Goal: Task Accomplishment & Management: Complete application form

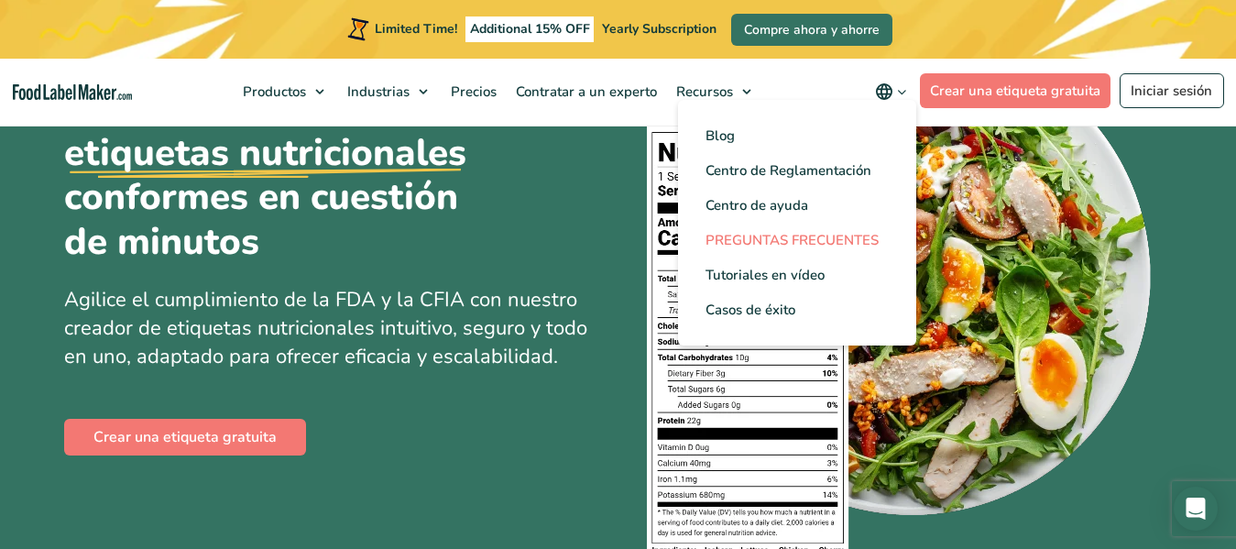
scroll to position [183, 0]
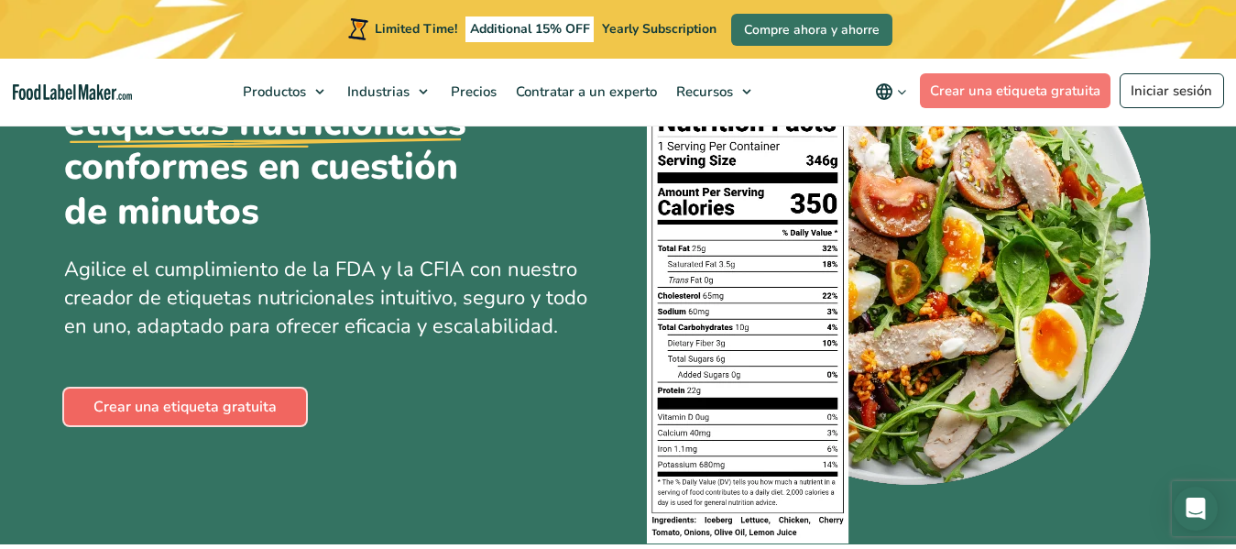
click at [241, 405] on link "Crear una etiqueta gratuita" at bounding box center [185, 406] width 242 height 37
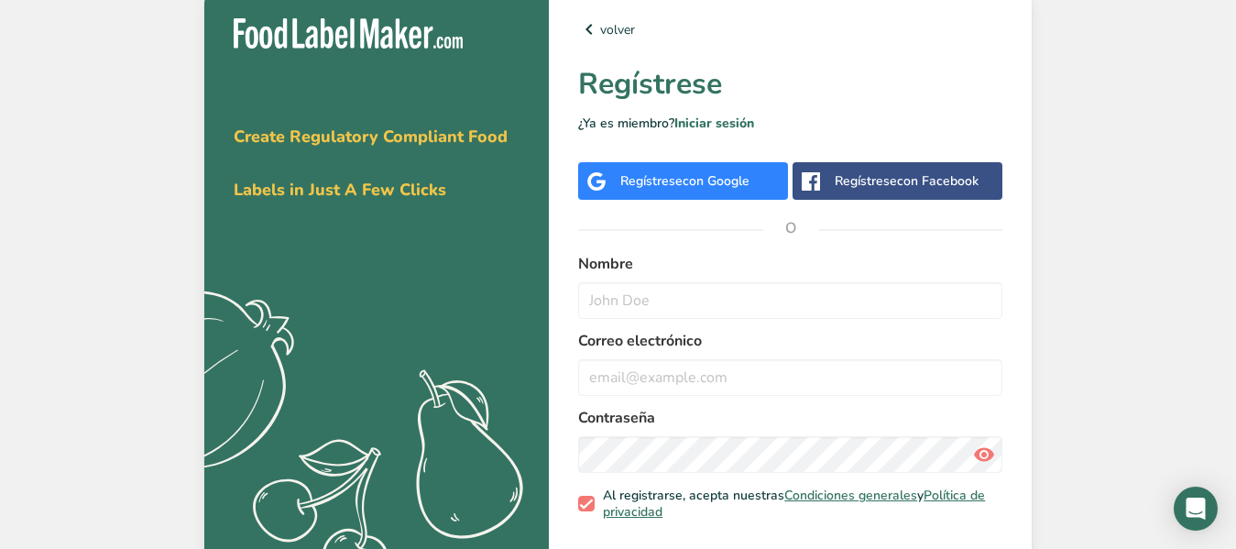
click at [669, 195] on div "Regístrese con Google" at bounding box center [683, 181] width 210 height 38
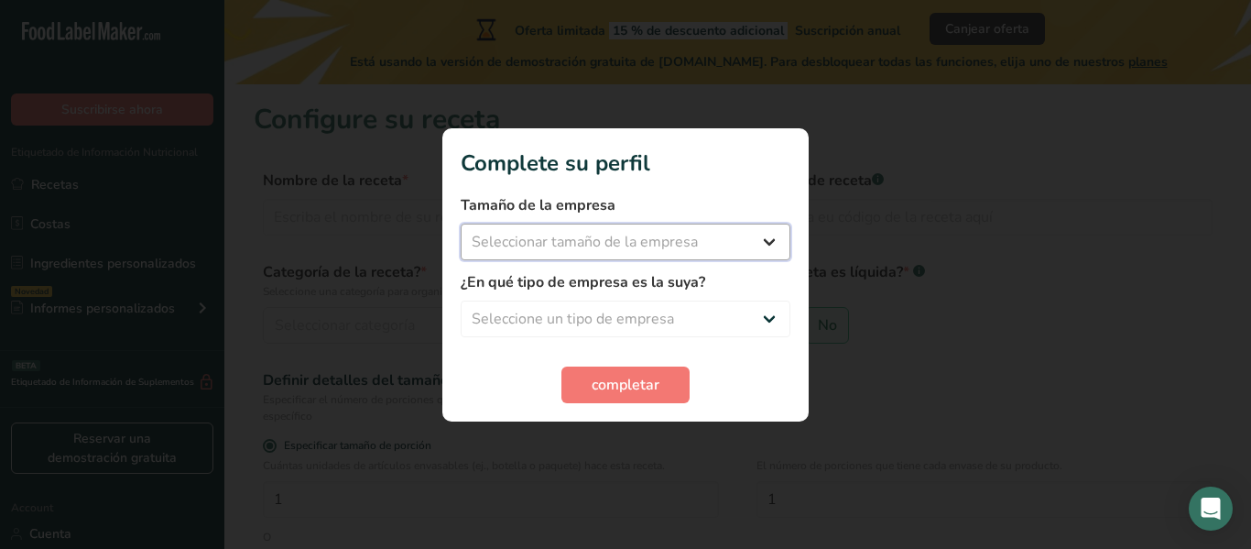
click at [645, 239] on select "Seleccionar tamaño de la empresa Menos de 10 empleados De 10 a 50 empleados De …" at bounding box center [626, 242] width 330 height 37
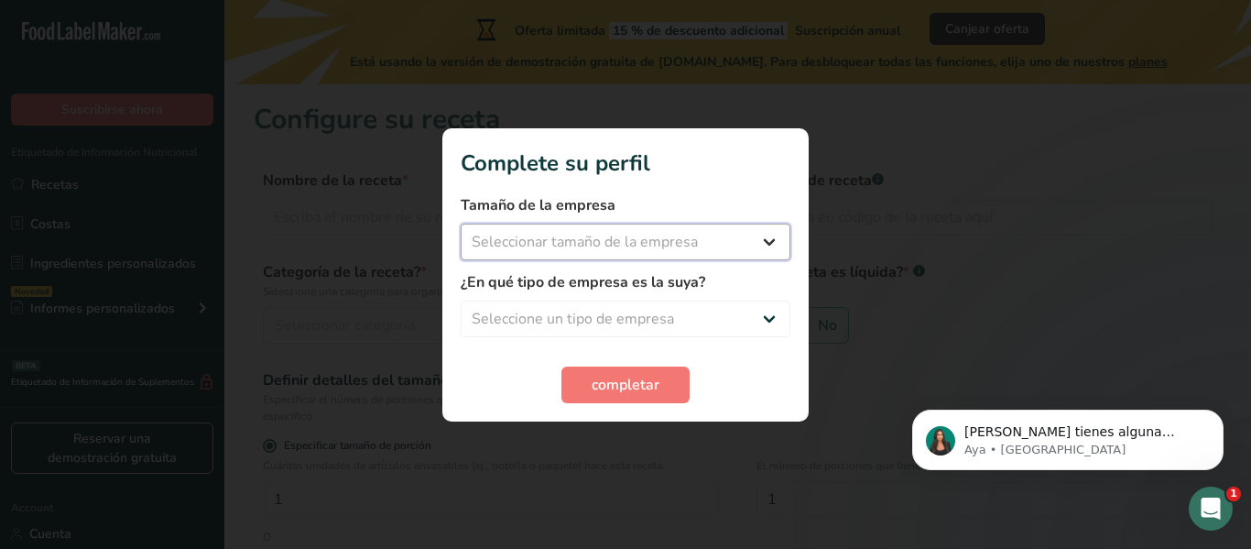
select select "2"
click at [461, 224] on select "Seleccionar tamaño de la empresa Menos de 10 empleados De 10 a 50 empleados De …" at bounding box center [626, 242] width 330 height 37
click at [613, 306] on select "Seleccione un tipo de empresa Fabricante de alimentos envasados Restaurante y c…" at bounding box center [626, 319] width 330 height 37
select select "1"
click at [461, 301] on select "Seleccione un tipo de empresa Fabricante de alimentos envasados Restaurante y c…" at bounding box center [626, 319] width 330 height 37
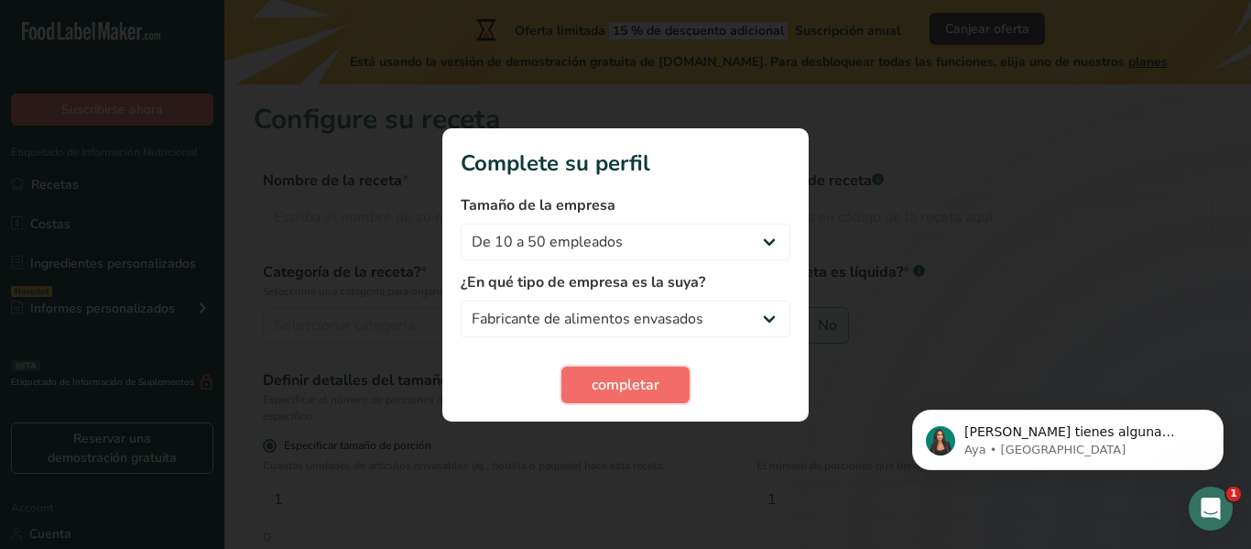
click at [598, 391] on span "completar" at bounding box center [626, 385] width 68 height 22
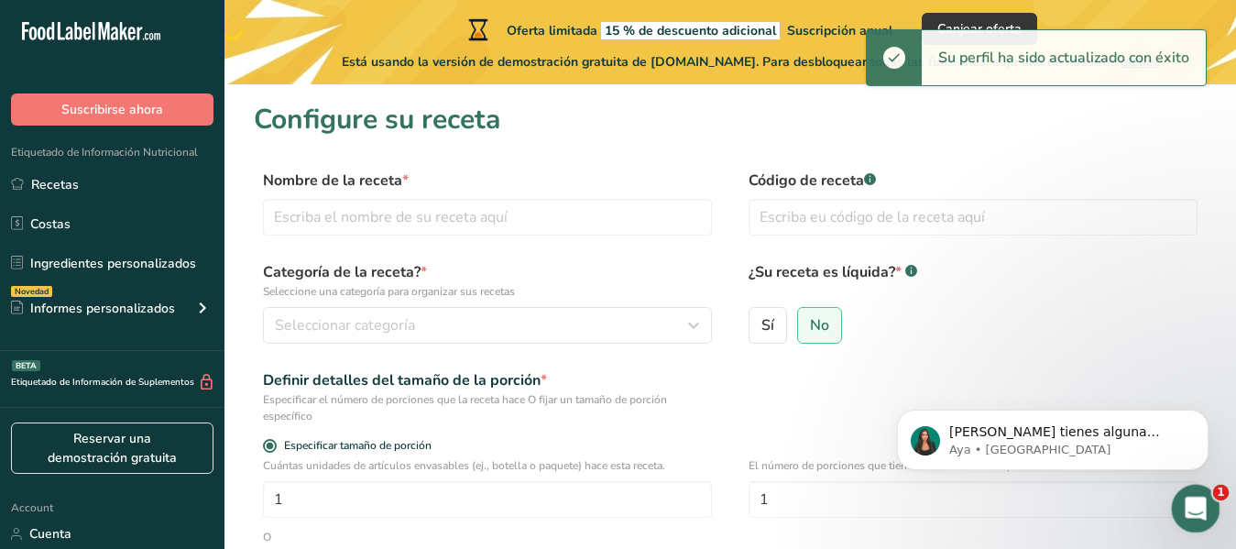
click at [1193, 494] on icon "Abrir Intercom Messenger" at bounding box center [1193, 506] width 30 height 30
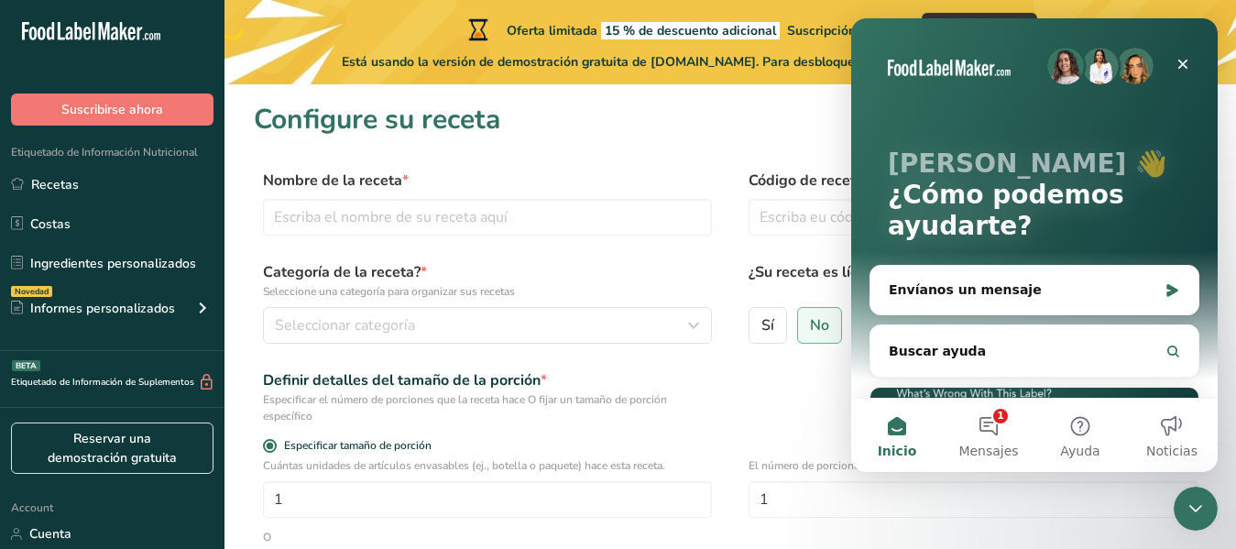
click at [769, 411] on div "Definir detalles del tamaño de la porción * Especificar el número de porciones …" at bounding box center [730, 396] width 953 height 55
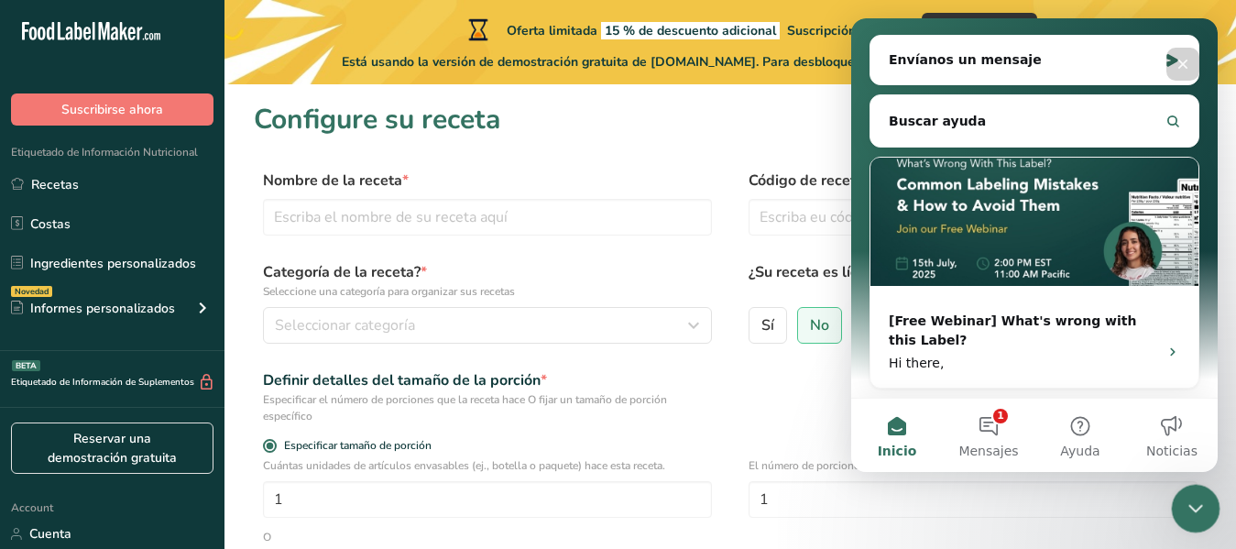
click at [1186, 508] on icon "Cerrar Intercom Messenger" at bounding box center [1193, 506] width 22 height 22
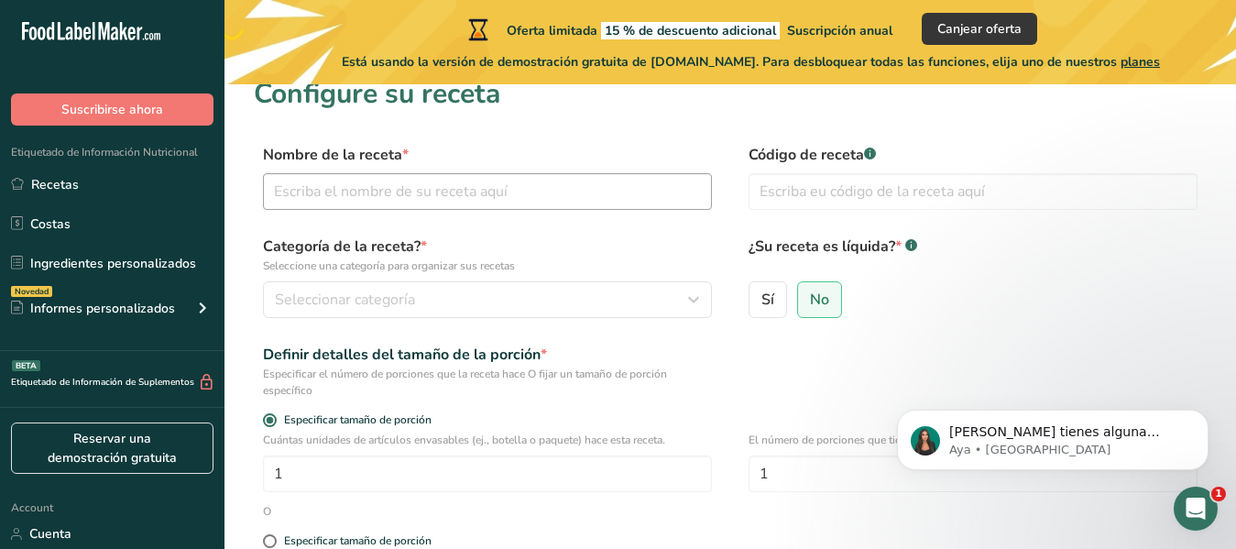
scroll to position [0, 0]
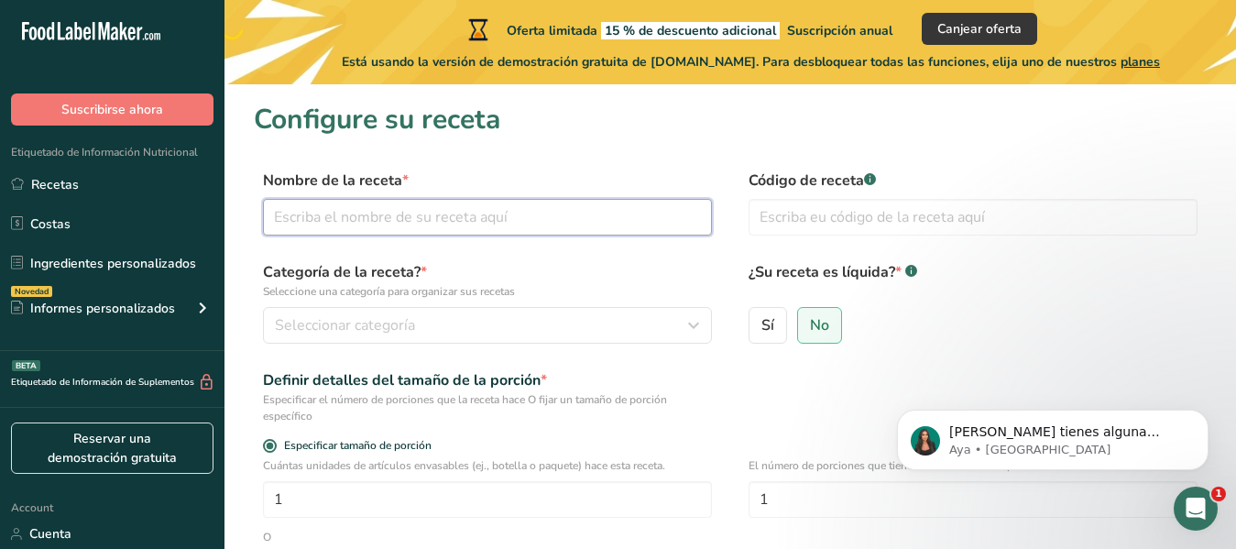
click at [383, 216] on input "text" at bounding box center [487, 217] width 449 height 37
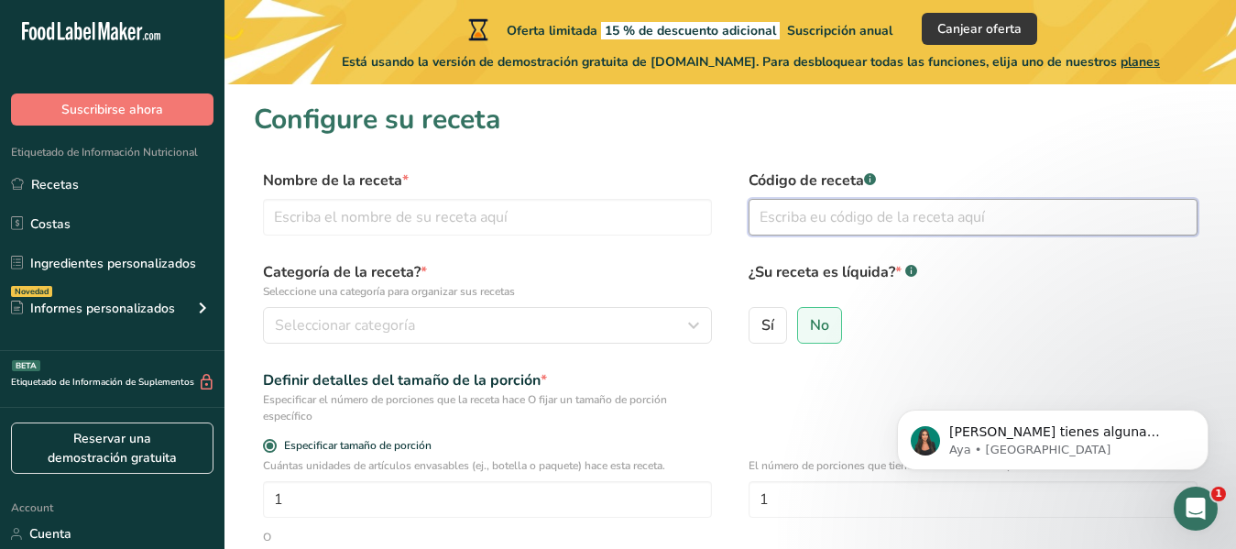
click at [793, 230] on input "text" at bounding box center [973, 217] width 449 height 37
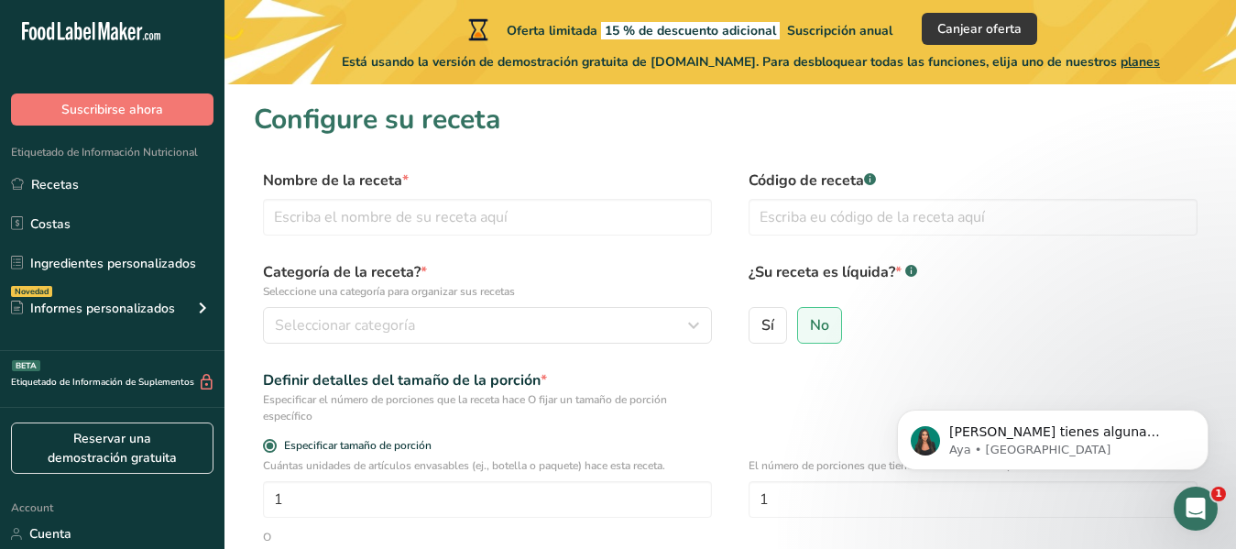
click at [931, 297] on div "[PERSON_NAME] tienes alguna pregunta no dudes en consultarnos. ¡Estamos aquí pa…" at bounding box center [1052, 355] width 337 height 229
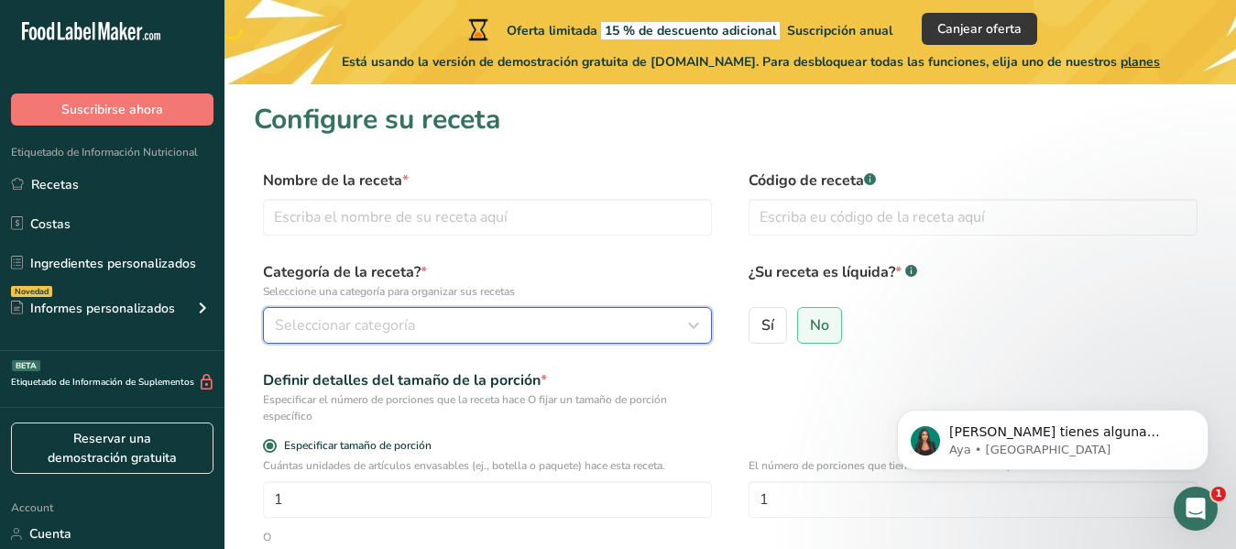
click at [413, 339] on button "Seleccionar categoría" at bounding box center [487, 325] width 449 height 37
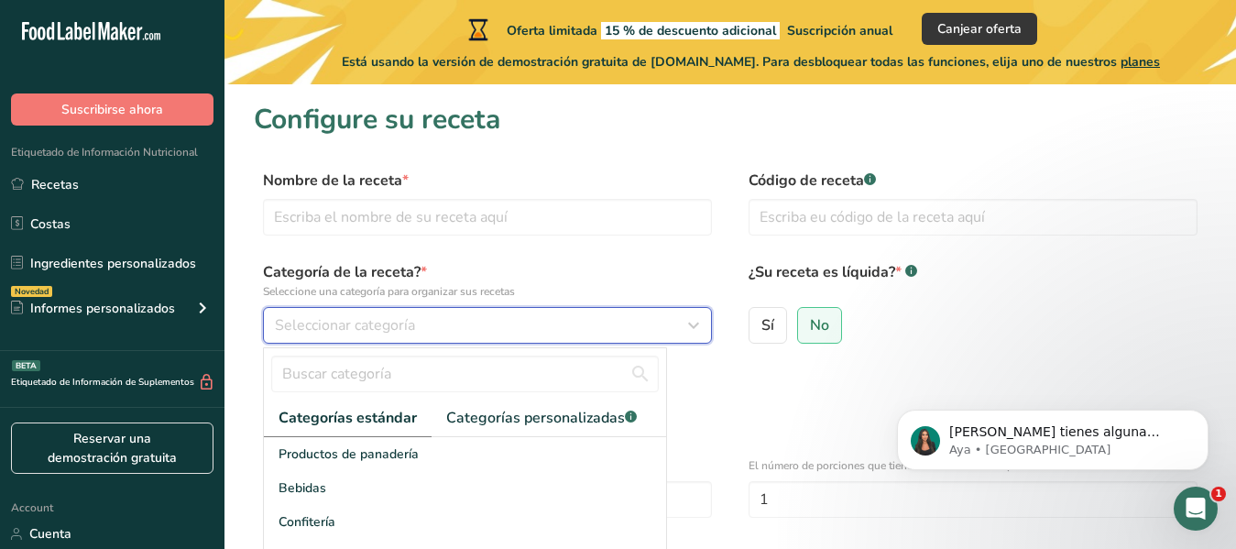
scroll to position [152, 0]
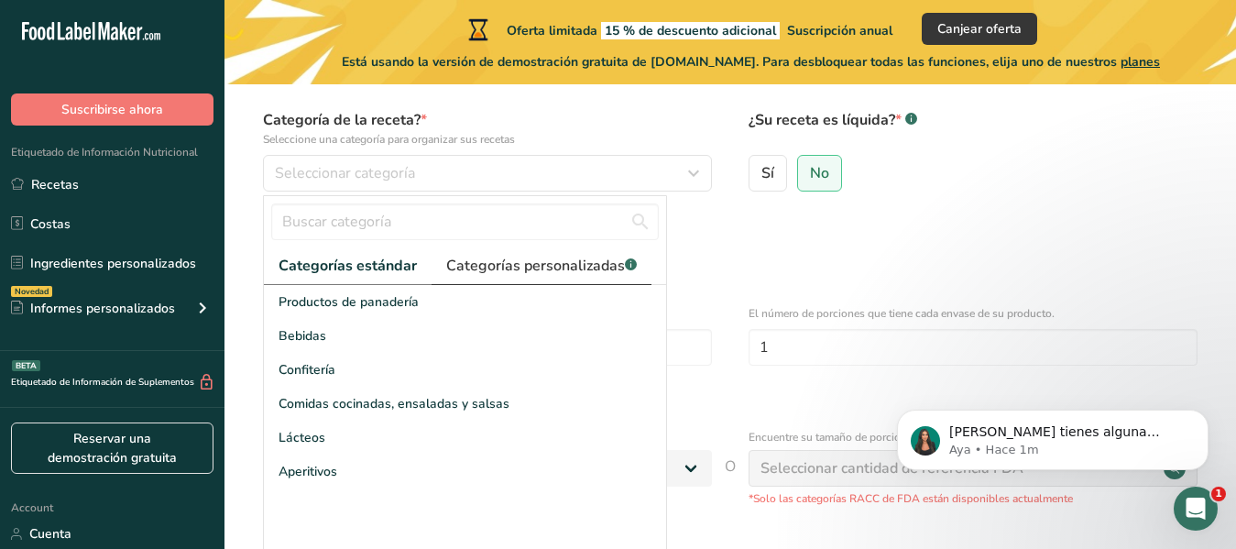
click at [434, 270] on link "Categorías personalizadas .a-a{fill:#347362;}.b-a{fill:#fff;}" at bounding box center [542, 266] width 220 height 38
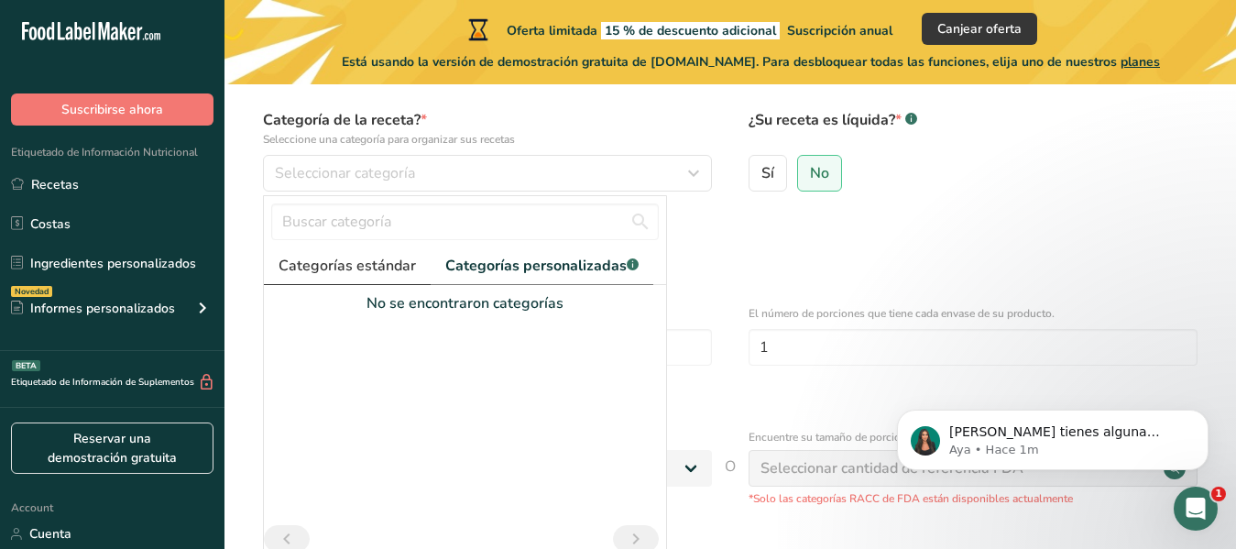
click at [348, 276] on span "Categorías estándar" at bounding box center [347, 266] width 137 height 22
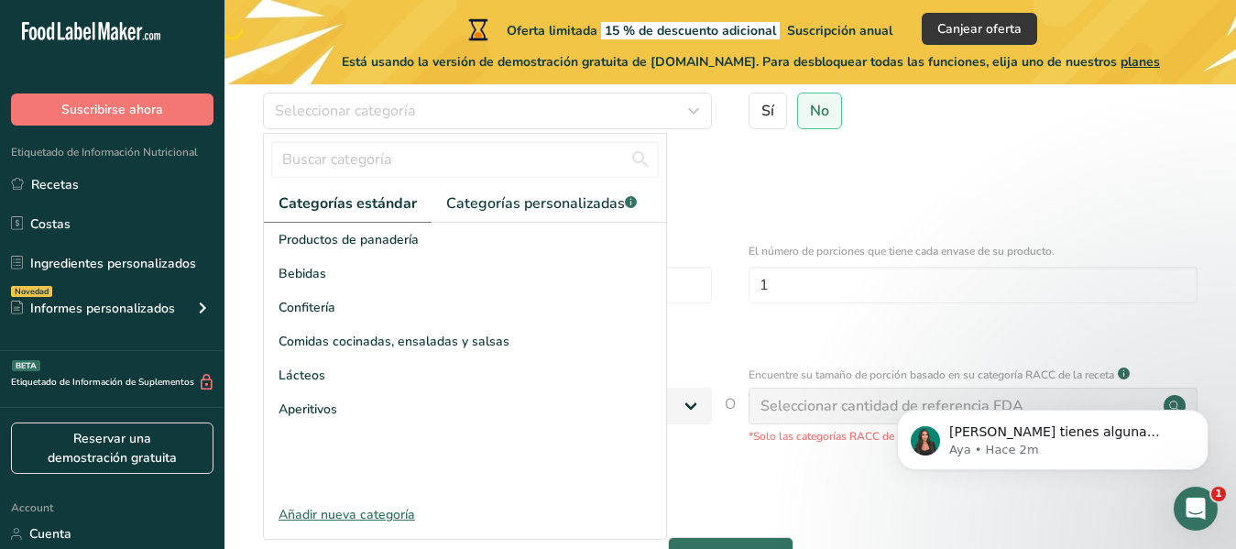
scroll to position [215, 0]
click at [743, 320] on div "O" at bounding box center [730, 321] width 953 height 16
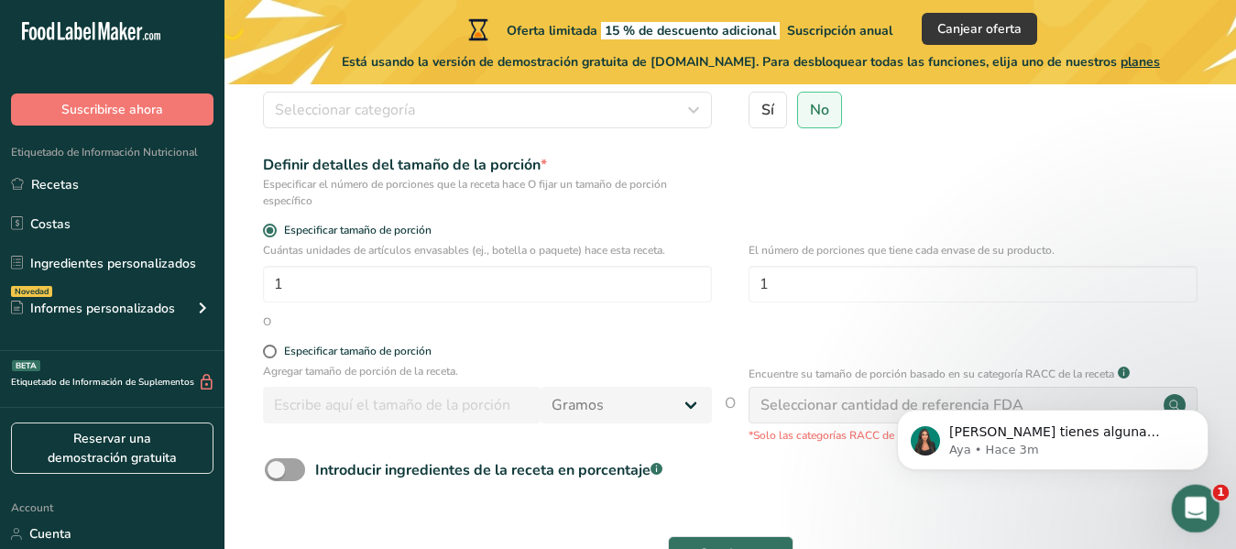
click at [1171, 495] on div "Abrir Intercom Messenger" at bounding box center [1193, 506] width 44 height 44
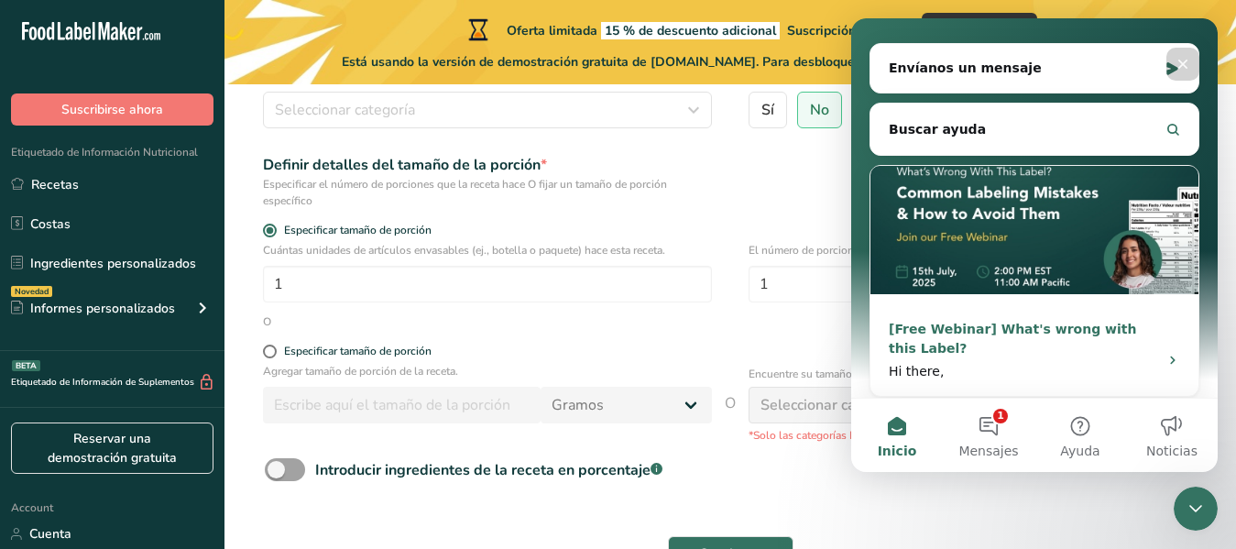
scroll to position [230, 0]
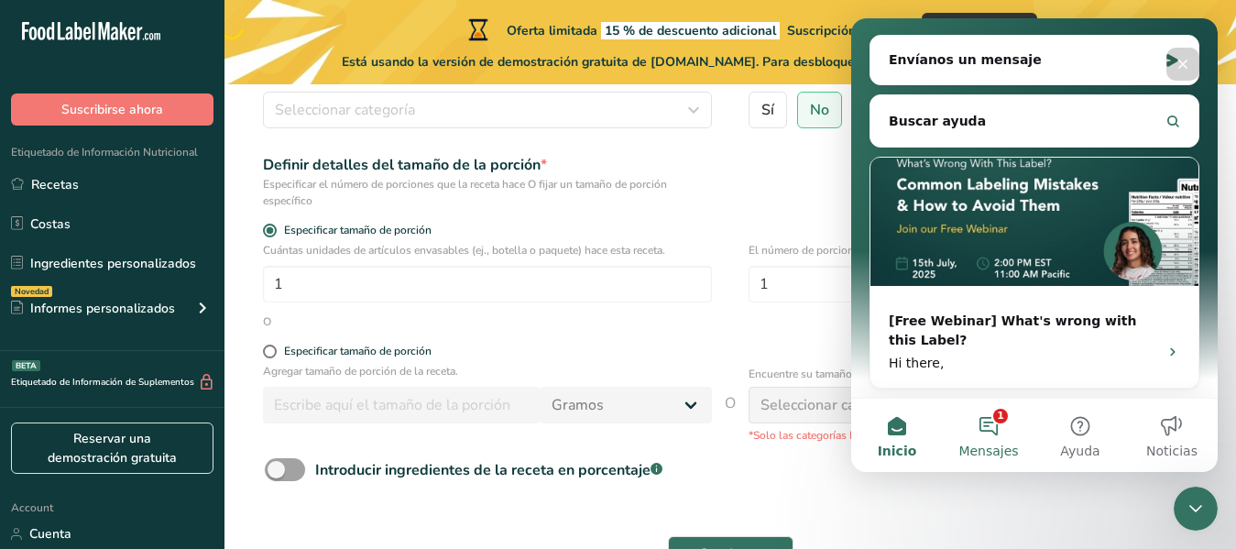
click at [986, 450] on span "Mensajes" at bounding box center [988, 450] width 60 height 13
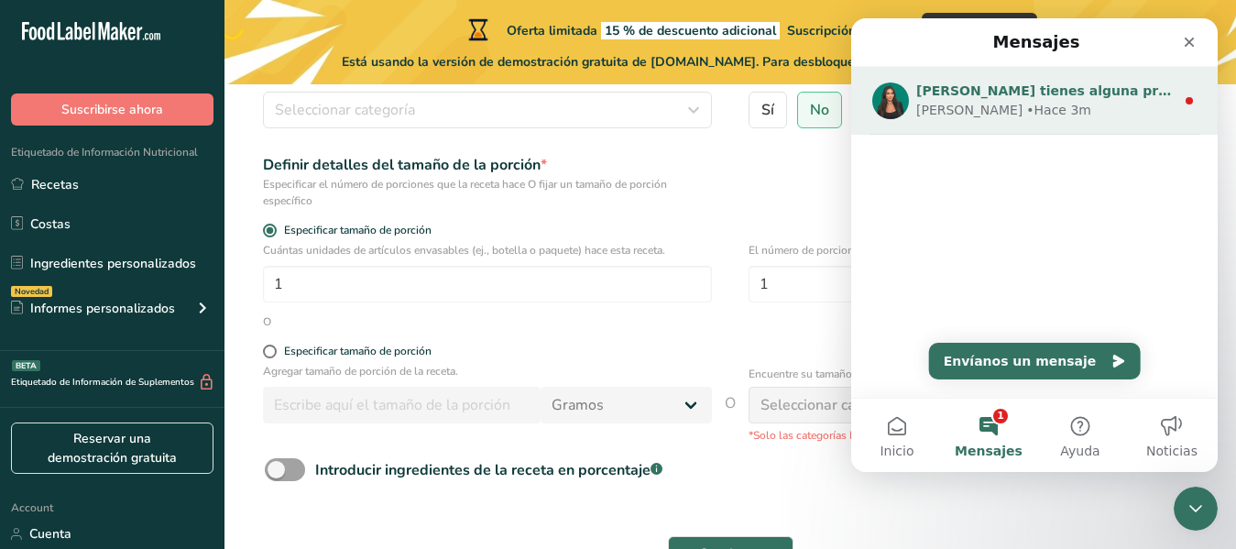
click at [1026, 114] on div "• Hace 3m" at bounding box center [1058, 110] width 65 height 19
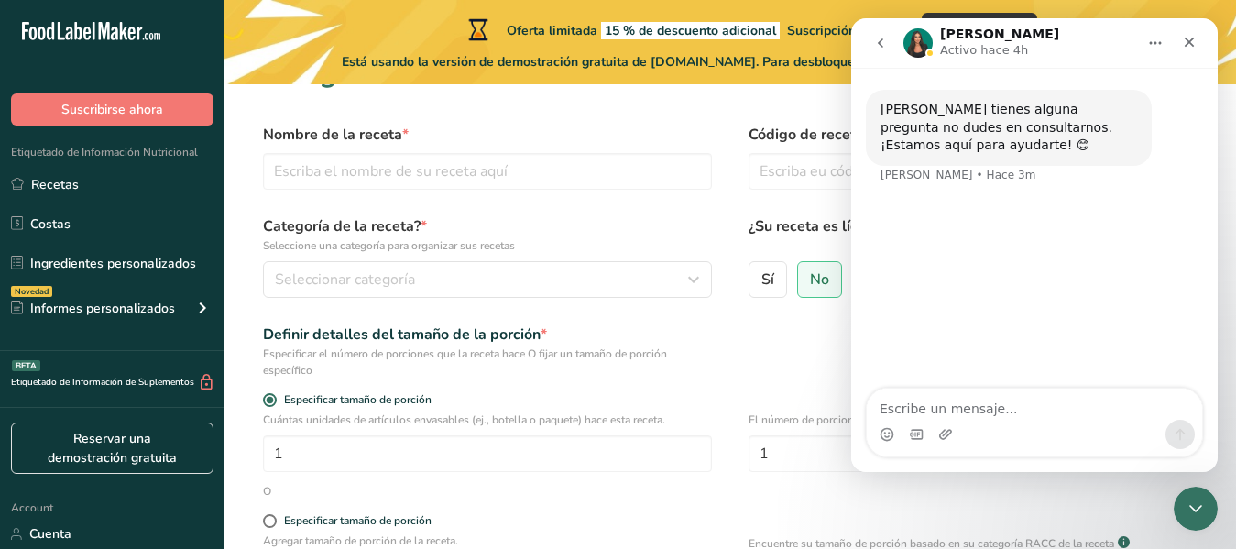
scroll to position [0, 0]
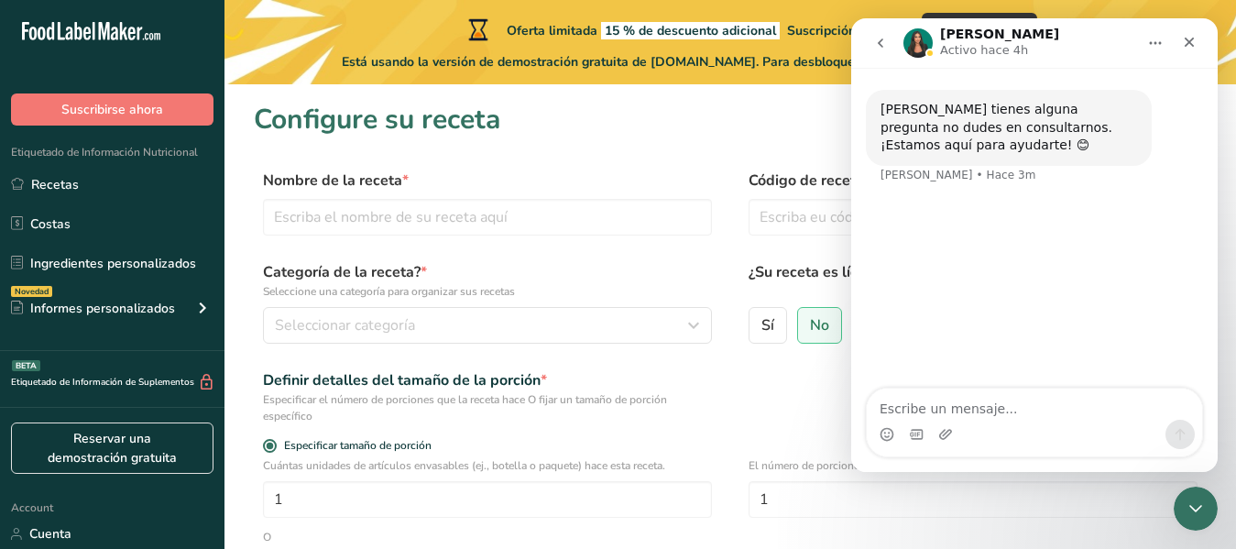
click at [919, 410] on textarea "Escribe un mensaje..." at bounding box center [1034, 403] width 335 height 31
type textarea "hola que significa codigo"
click at [725, 241] on div "Nombre de la receta * Código de receta .a-a{fill:#347362;}.b-a{fill:#fff;}" at bounding box center [730, 207] width 953 height 77
click at [724, 314] on div "Categoría de la receta? * Seleccione una categoría para organizar sus recetas S…" at bounding box center [730, 307] width 953 height 93
click at [1190, 503] on icon "Cerrar Intercom Messenger" at bounding box center [1193, 506] width 22 height 22
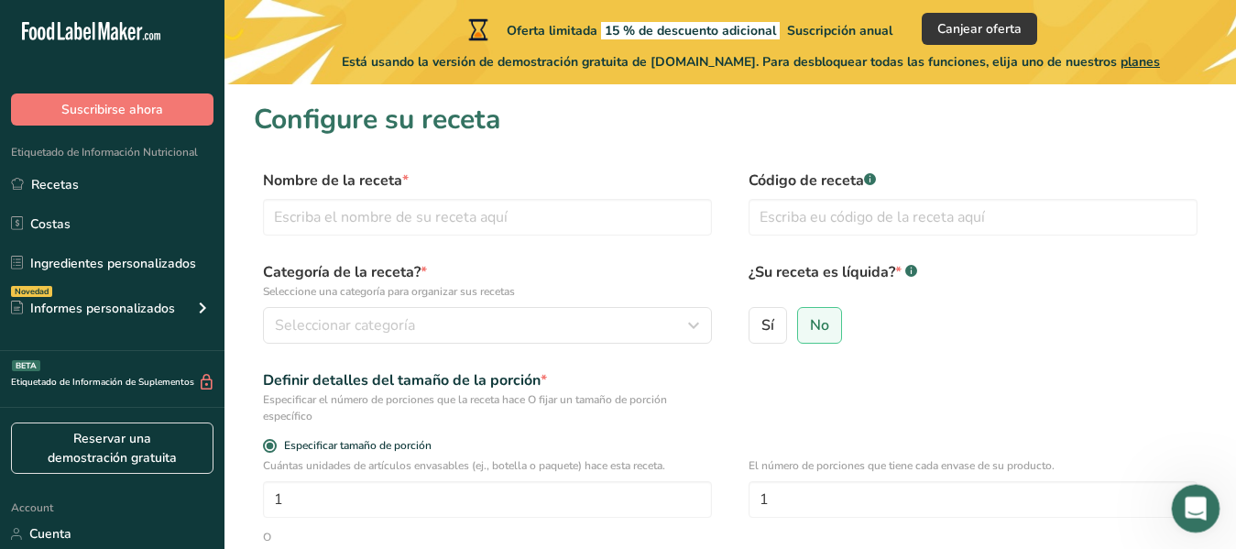
click at [1190, 503] on icon "Abrir Intercom Messenger" at bounding box center [1193, 506] width 30 height 30
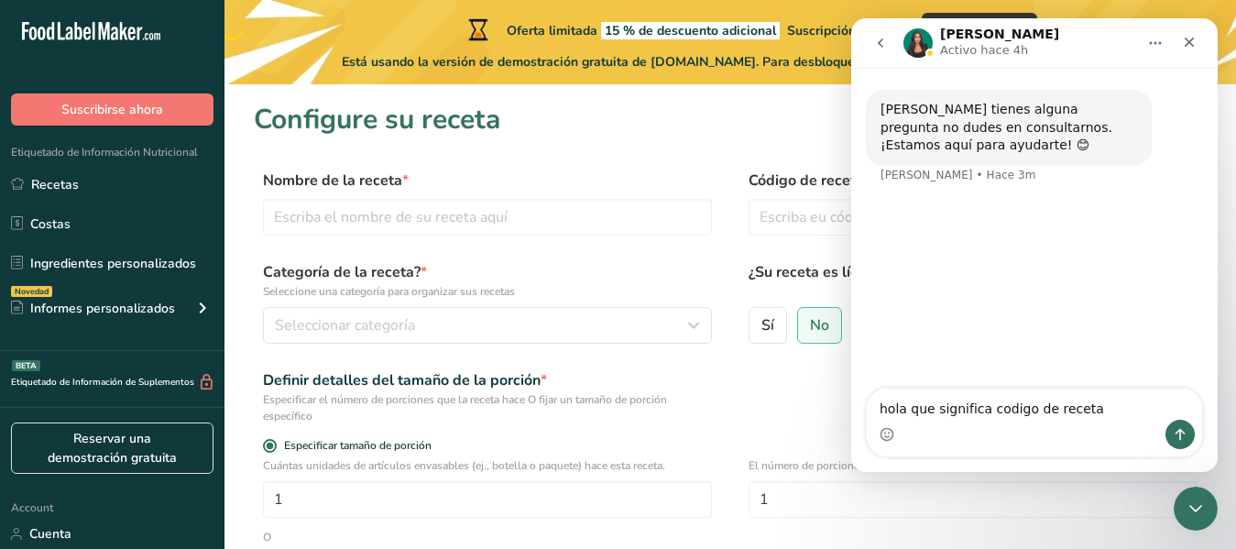
type textarea "hola que significa codigo de receta"
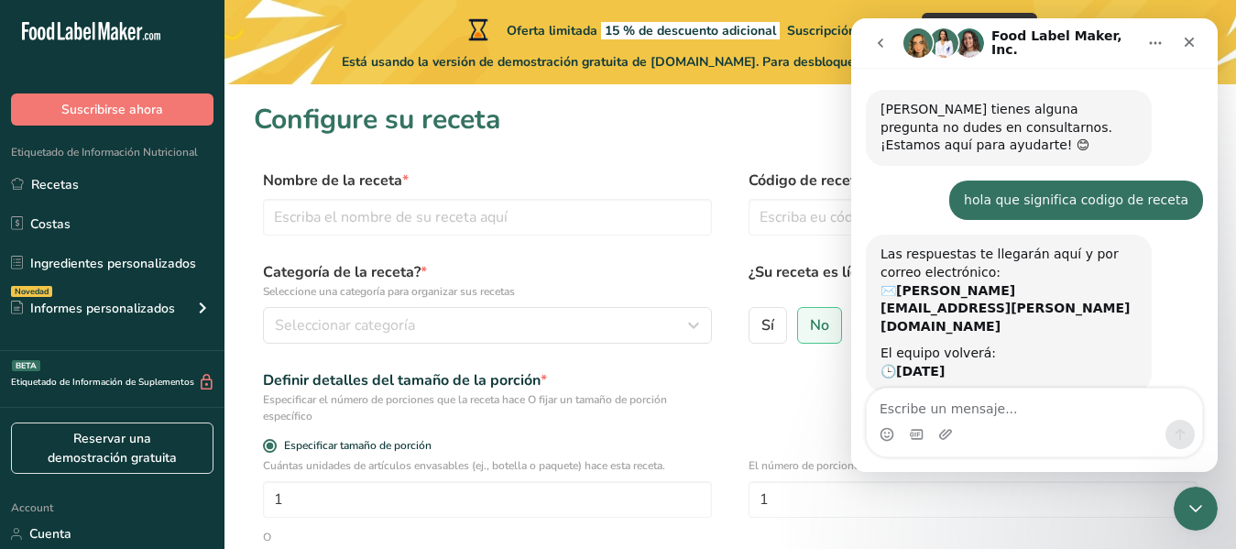
scroll to position [57, 0]
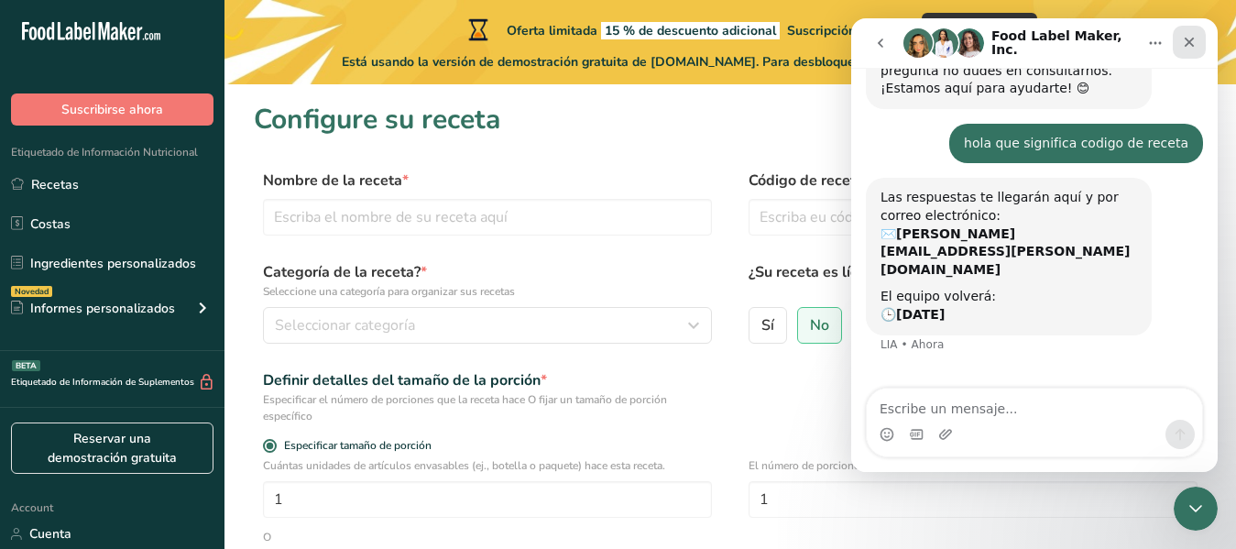
click at [1181, 47] on div "Cerrar" at bounding box center [1189, 42] width 33 height 33
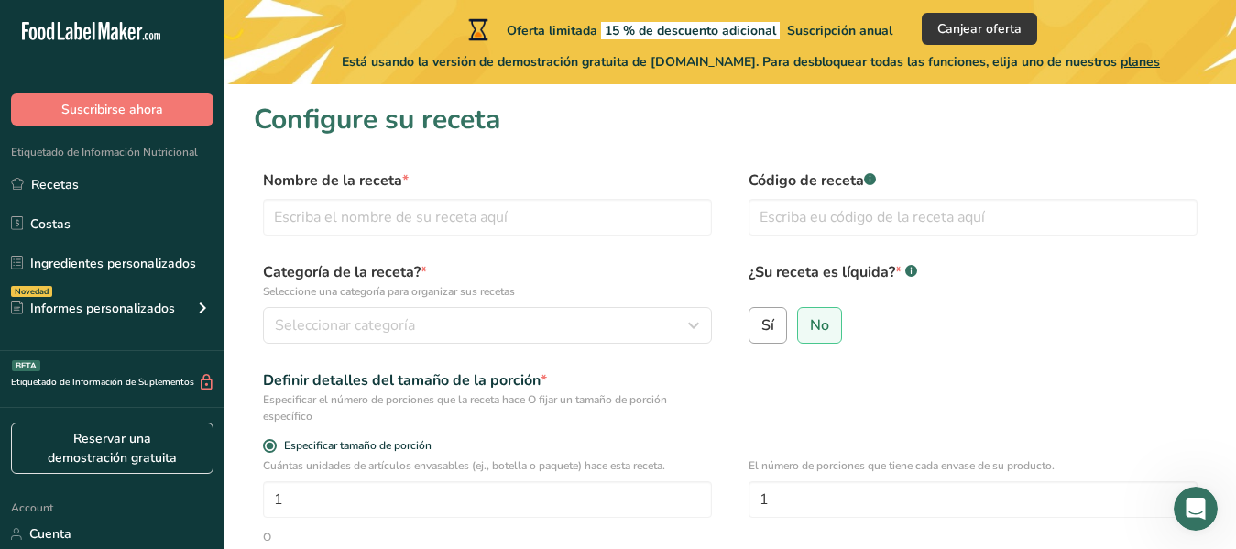
click at [760, 325] on input "Sí" at bounding box center [755, 325] width 12 height 12
radio input "true"
radio input "false"
select select "22"
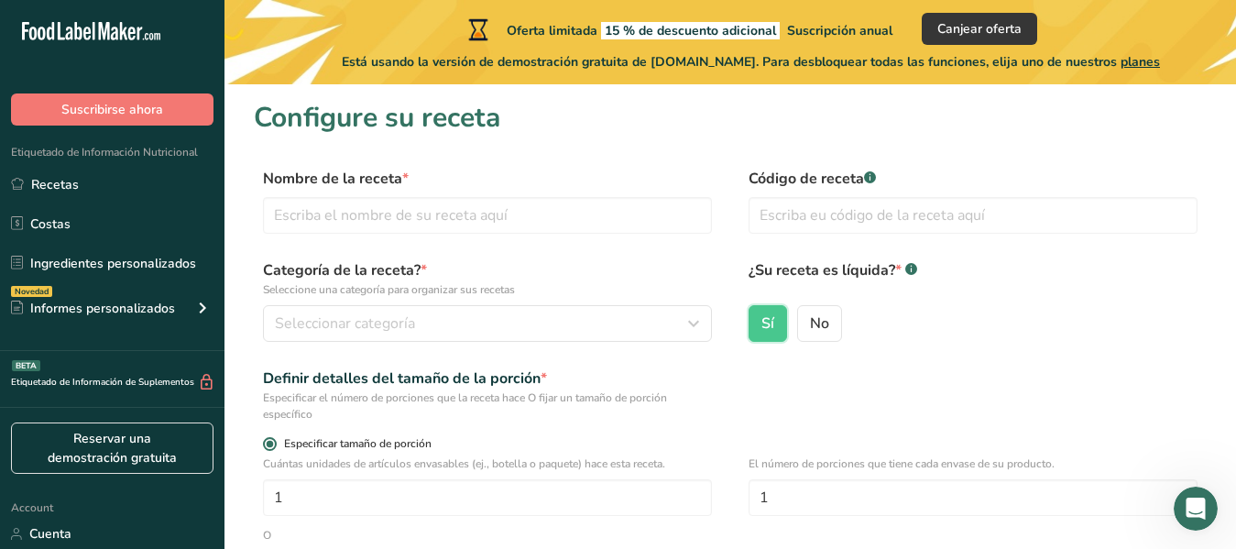
scroll to position [0, 0]
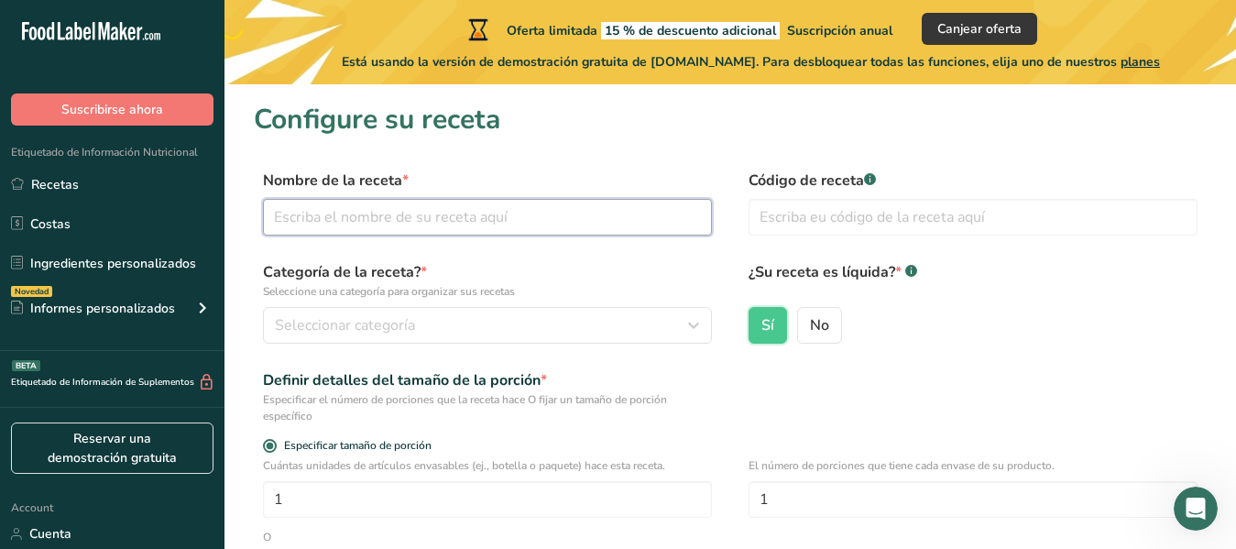
click at [416, 217] on input "text" at bounding box center [487, 217] width 449 height 37
click at [286, 218] on input "mousse de mango" at bounding box center [487, 217] width 449 height 37
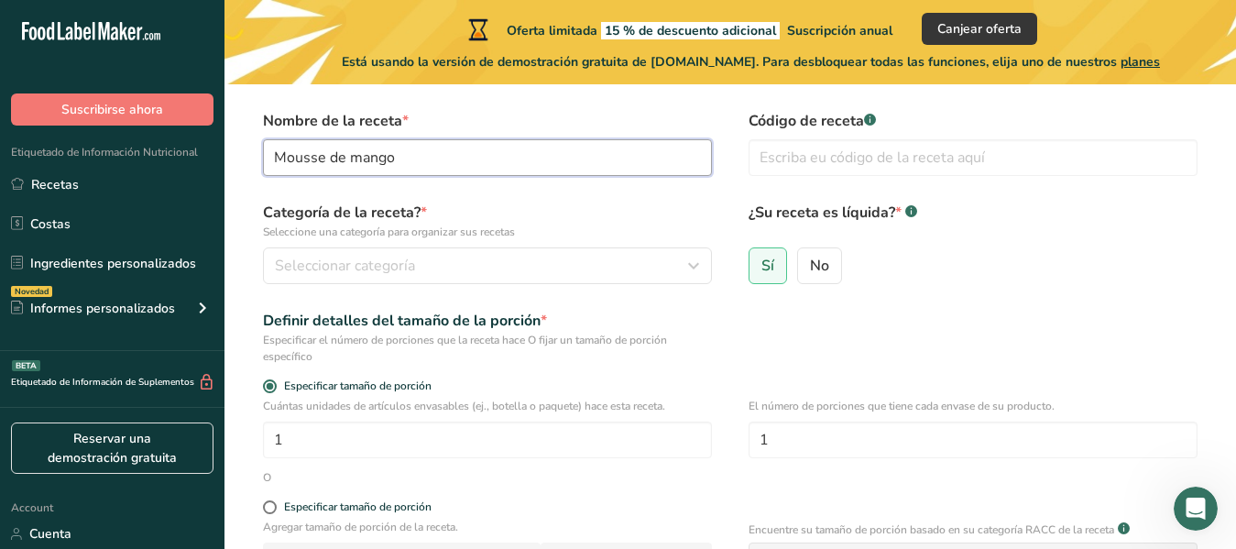
scroll to position [92, 0]
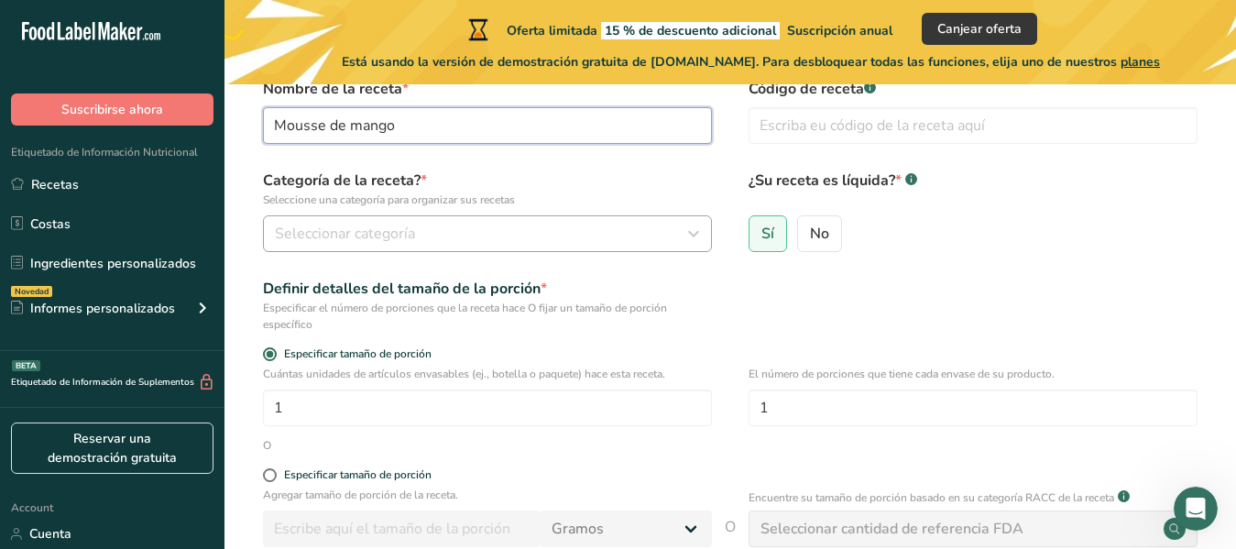
type input "Mousse de mango"
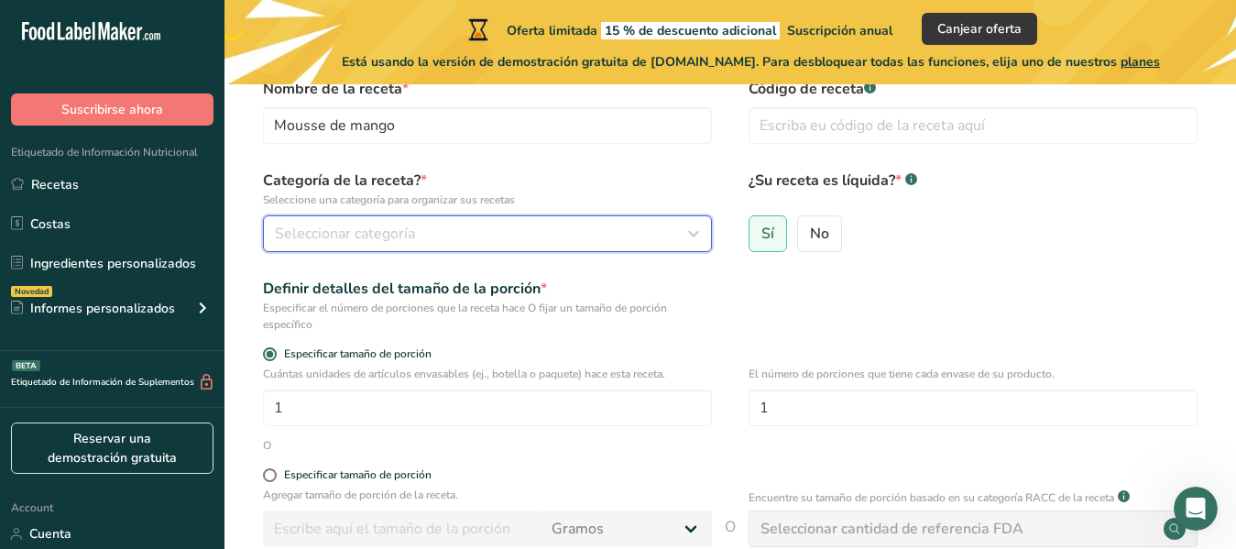
click at [487, 240] on div "Seleccionar categoría" at bounding box center [482, 234] width 414 height 22
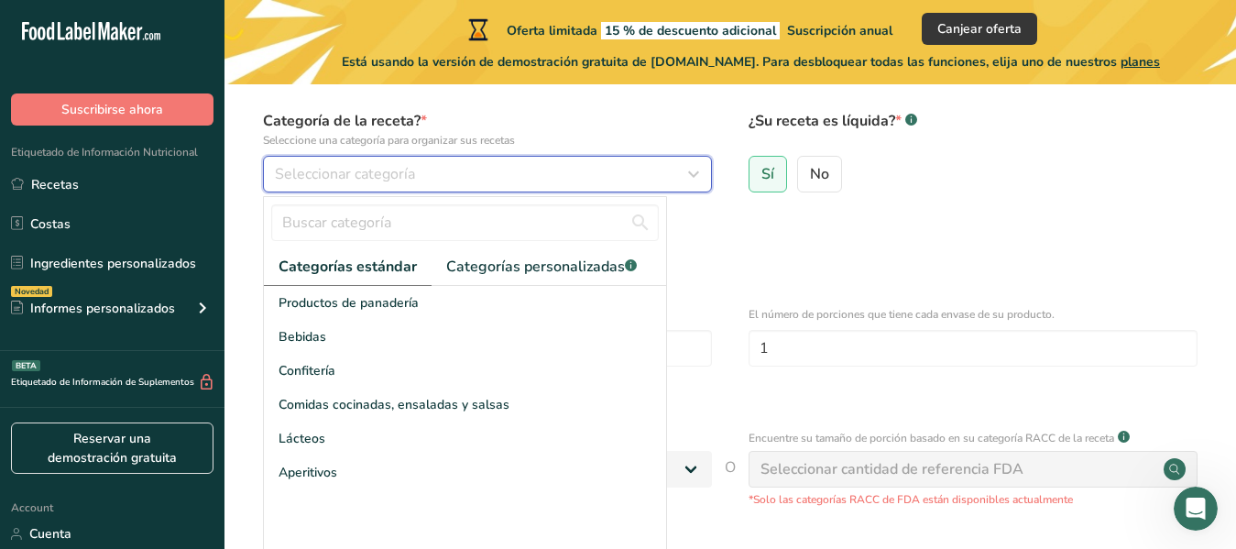
scroll to position [183, 0]
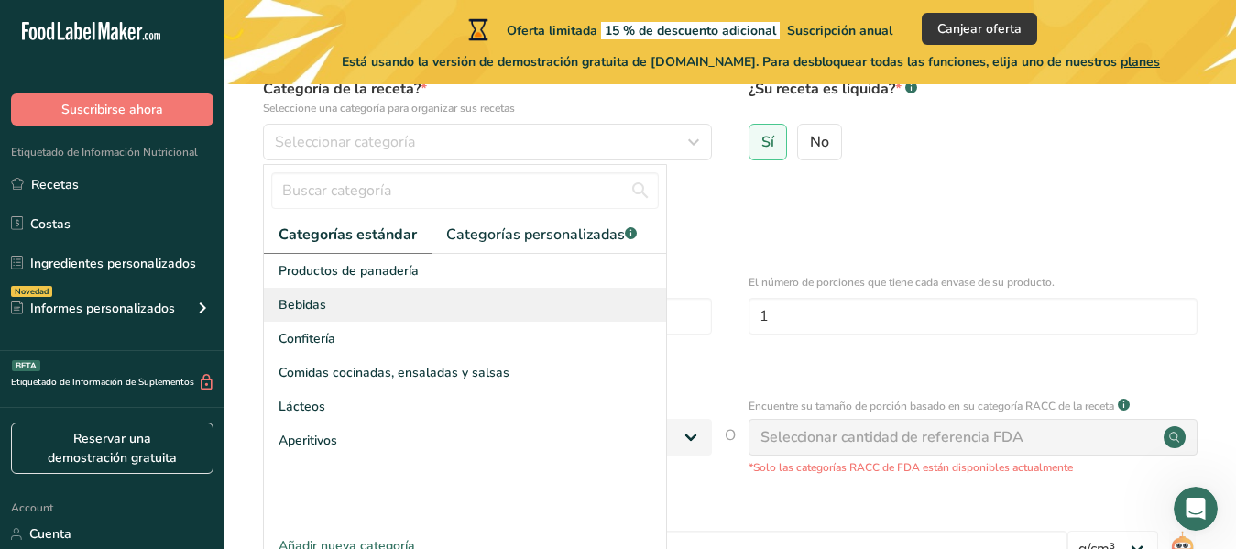
click at [389, 317] on div "Bebidas" at bounding box center [465, 305] width 402 height 34
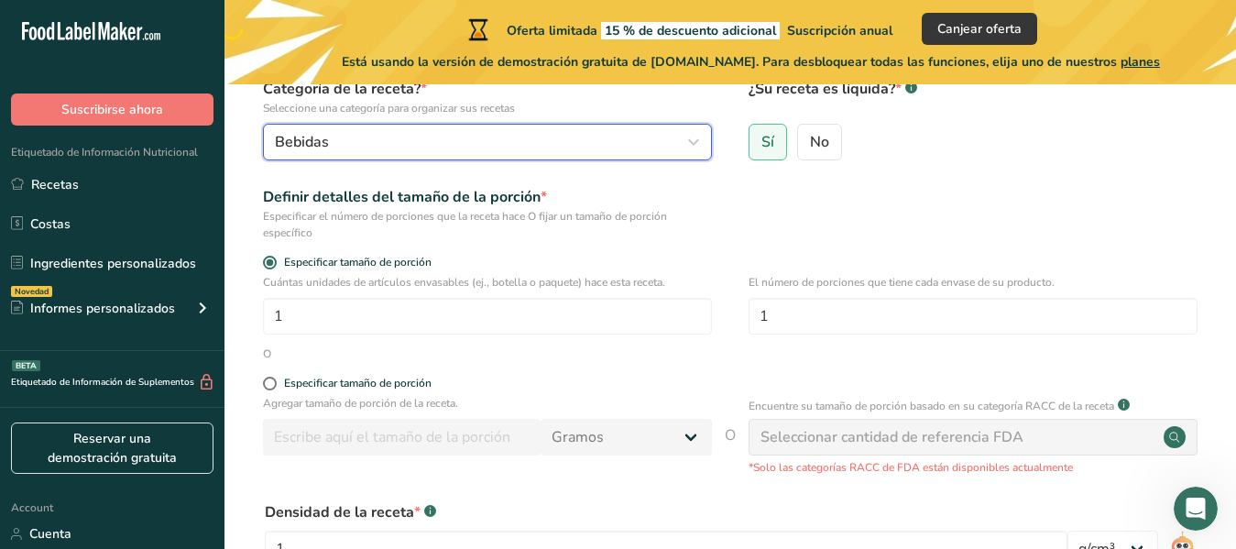
click at [422, 151] on div "Bebidas" at bounding box center [482, 142] width 414 height 22
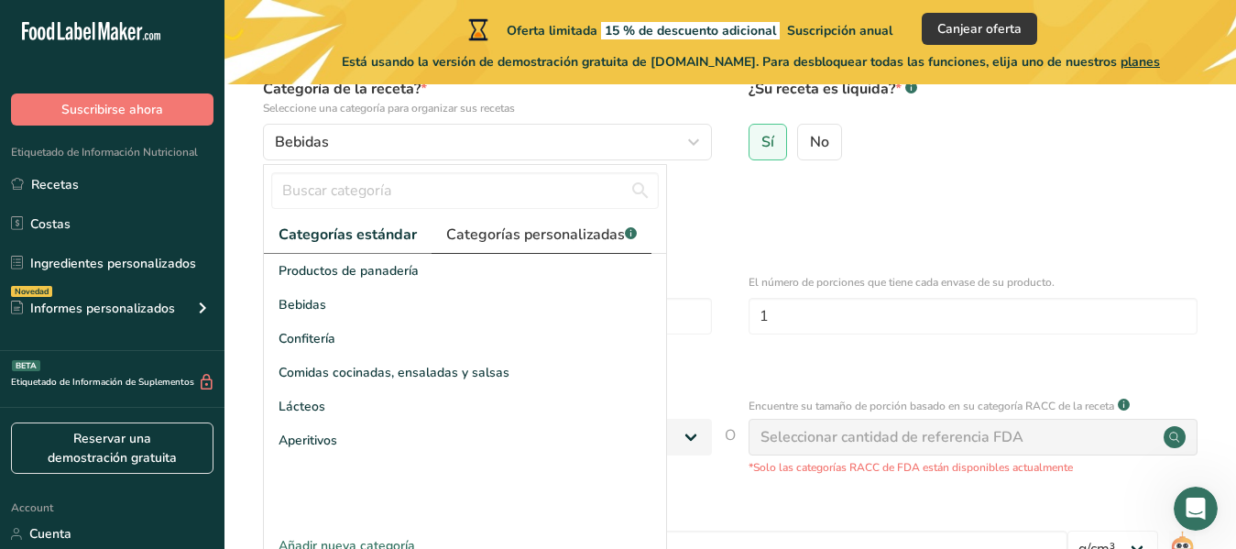
click at [477, 242] on span "Categorías personalizadas .a-a{fill:#347362;}.b-a{fill:#fff;}" at bounding box center [541, 235] width 191 height 22
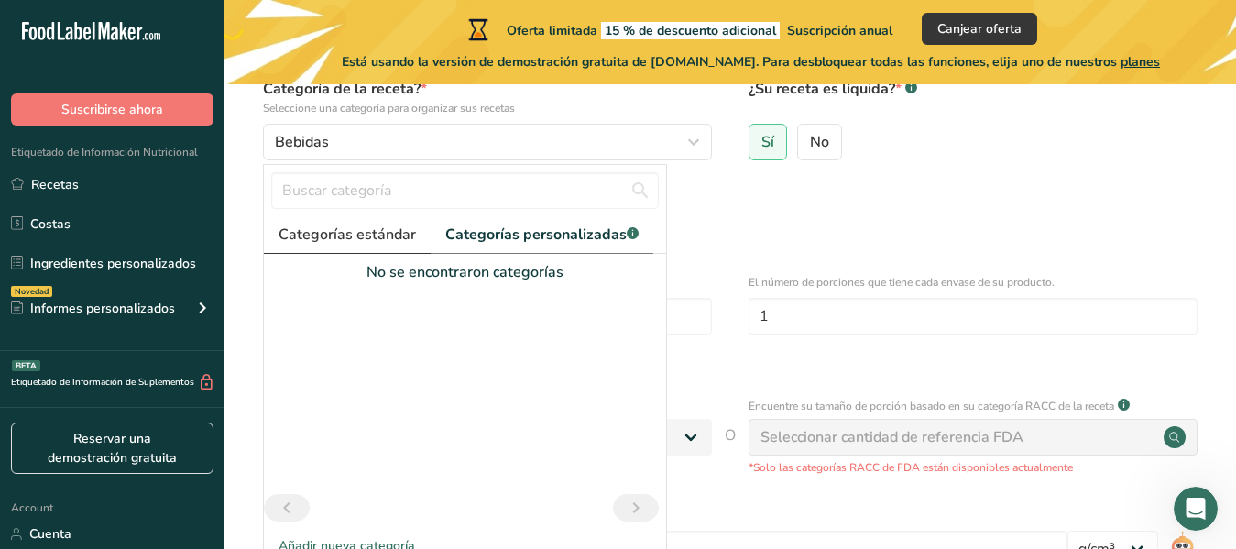
click at [383, 235] on span "Categorías estándar" at bounding box center [347, 235] width 137 height 22
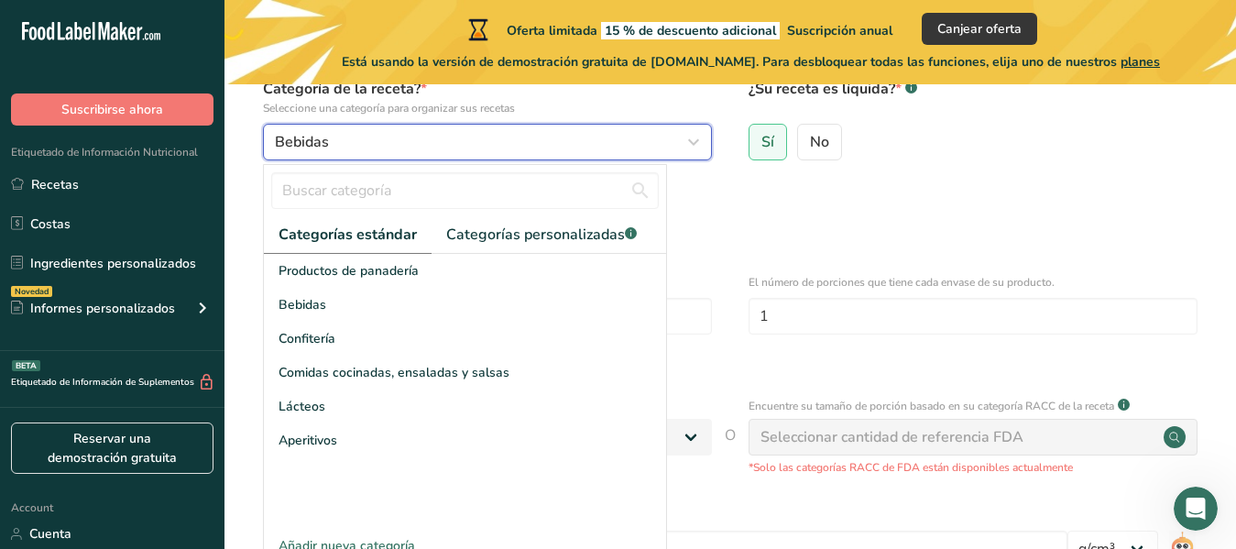
click at [475, 157] on button "Bebidas" at bounding box center [487, 142] width 449 height 37
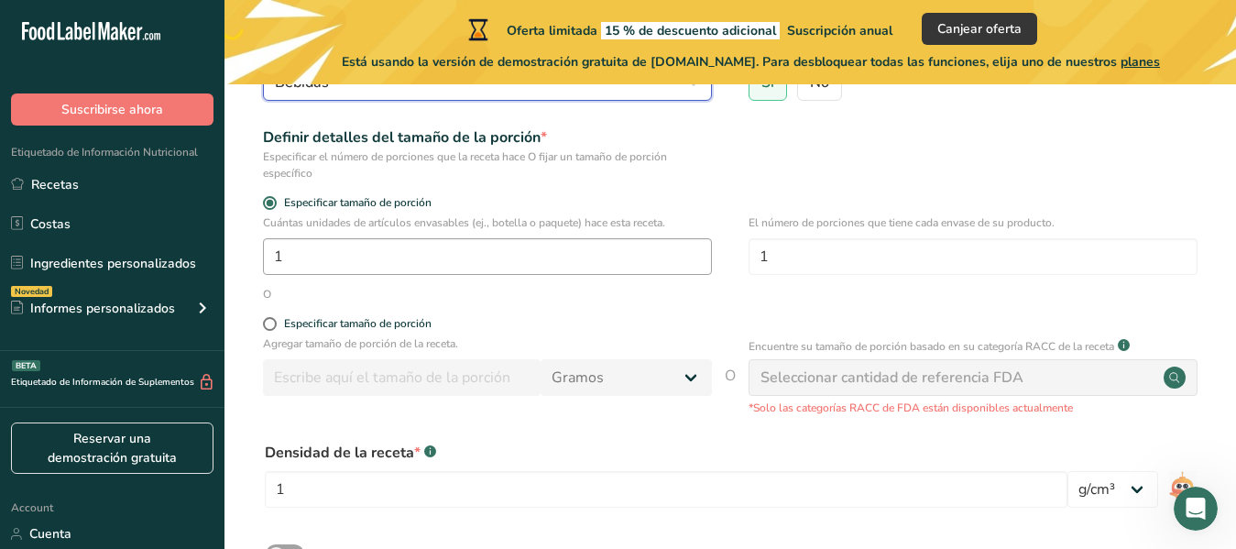
scroll to position [275, 0]
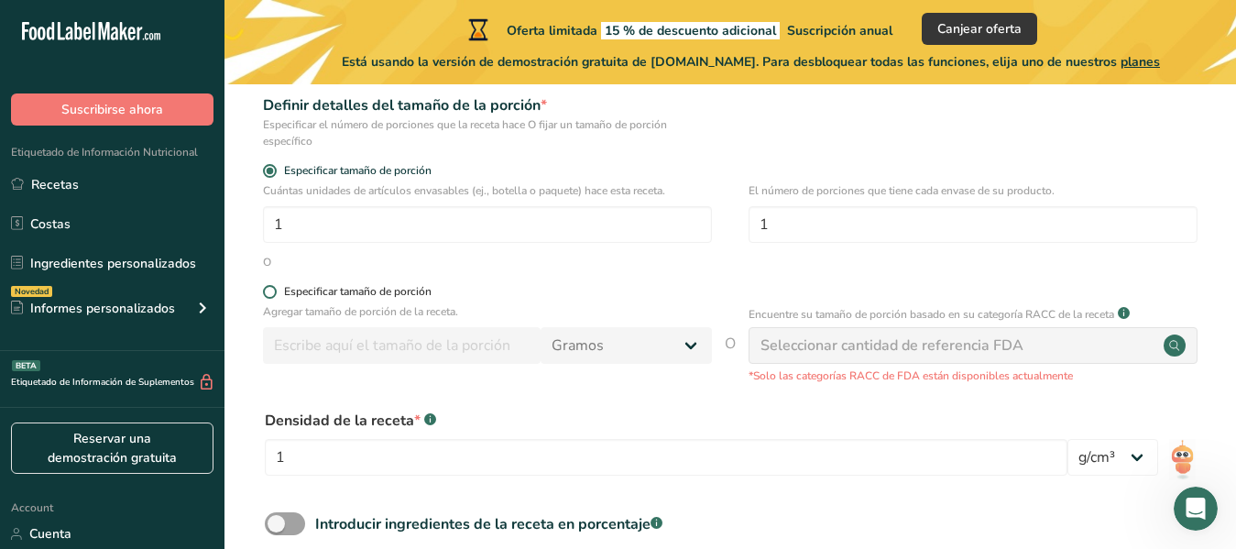
click at [266, 290] on span at bounding box center [270, 292] width 14 height 14
click at [266, 290] on input "Especificar tamaño de porción" at bounding box center [269, 292] width 12 height 12
radio input "true"
radio input "false"
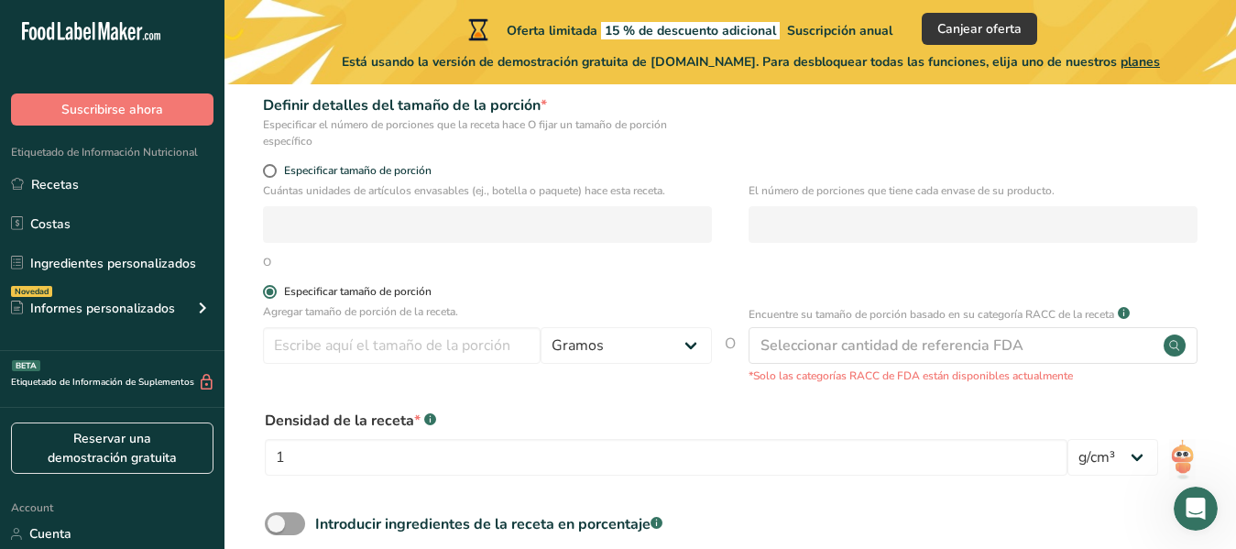
click at [266, 290] on span at bounding box center [270, 292] width 14 height 14
click at [266, 290] on input "Especificar tamaño de porción" at bounding box center [269, 292] width 12 height 12
click at [277, 176] on span "Especificar tamaño de porción" at bounding box center [354, 171] width 155 height 14
click at [275, 176] on input "Especificar tamaño de porción" at bounding box center [269, 171] width 12 height 12
radio input "true"
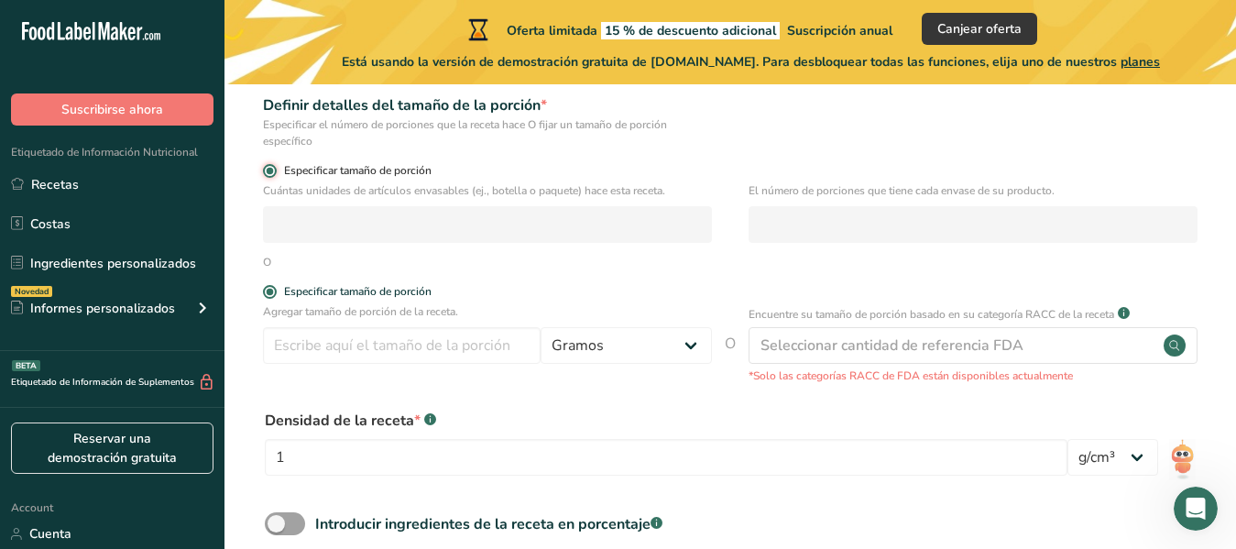
radio input "false"
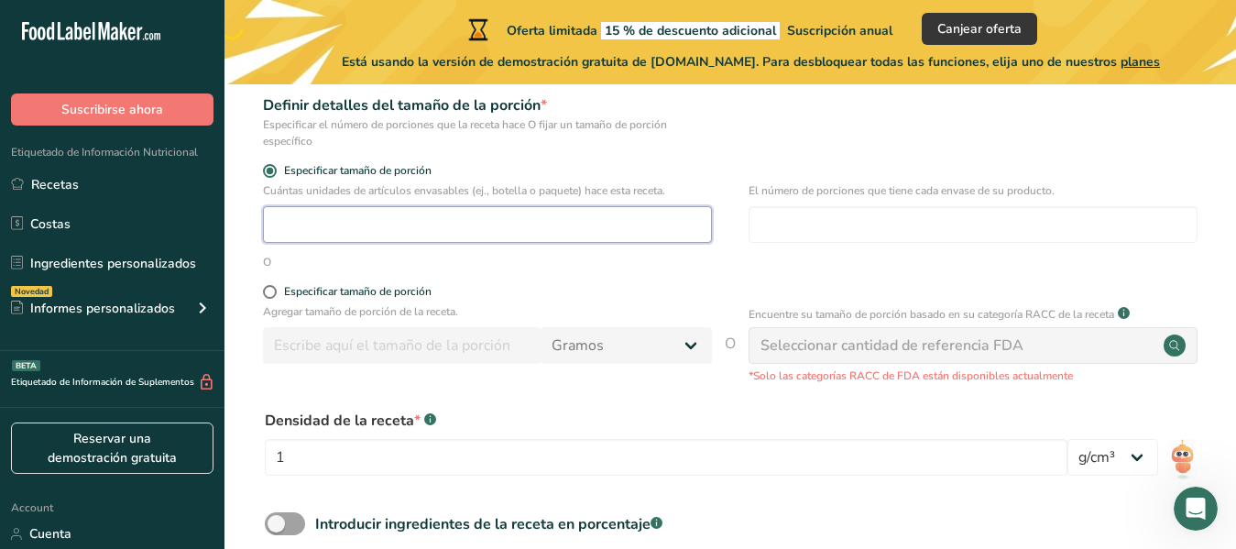
click at [565, 217] on input "number" at bounding box center [487, 224] width 449 height 37
type input "2"
click at [847, 221] on input "number" at bounding box center [973, 224] width 449 height 37
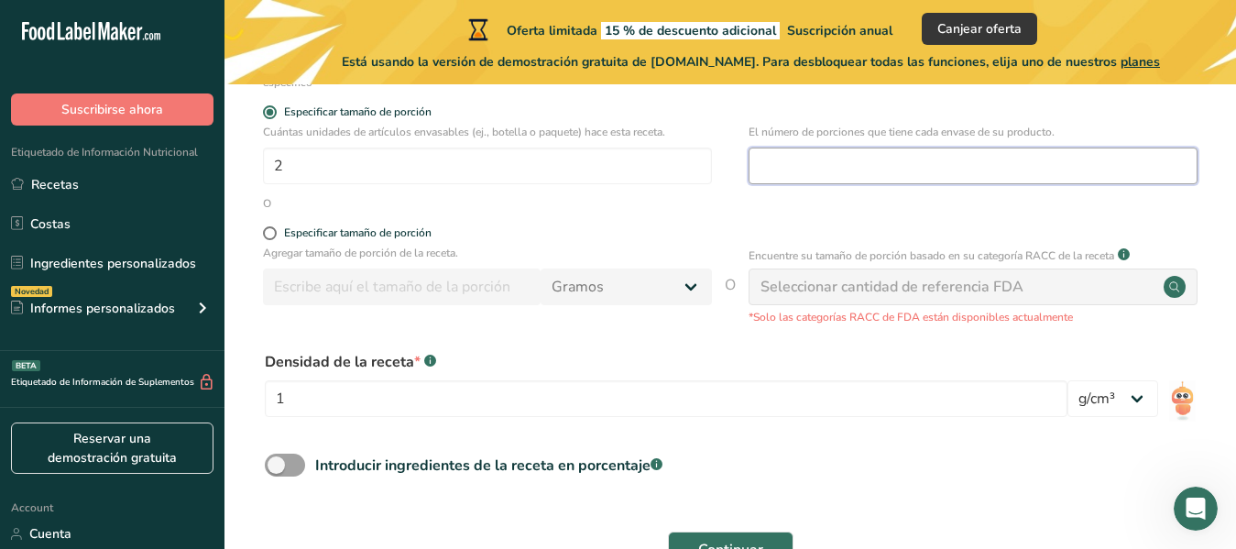
scroll to position [366, 0]
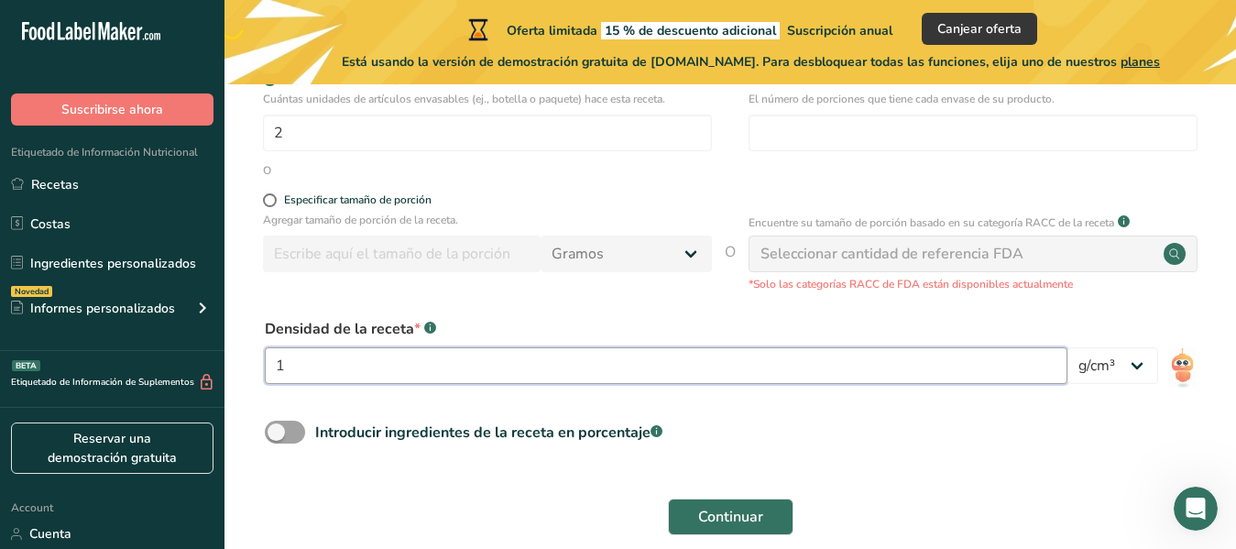
click at [423, 368] on input "1" at bounding box center [666, 365] width 803 height 37
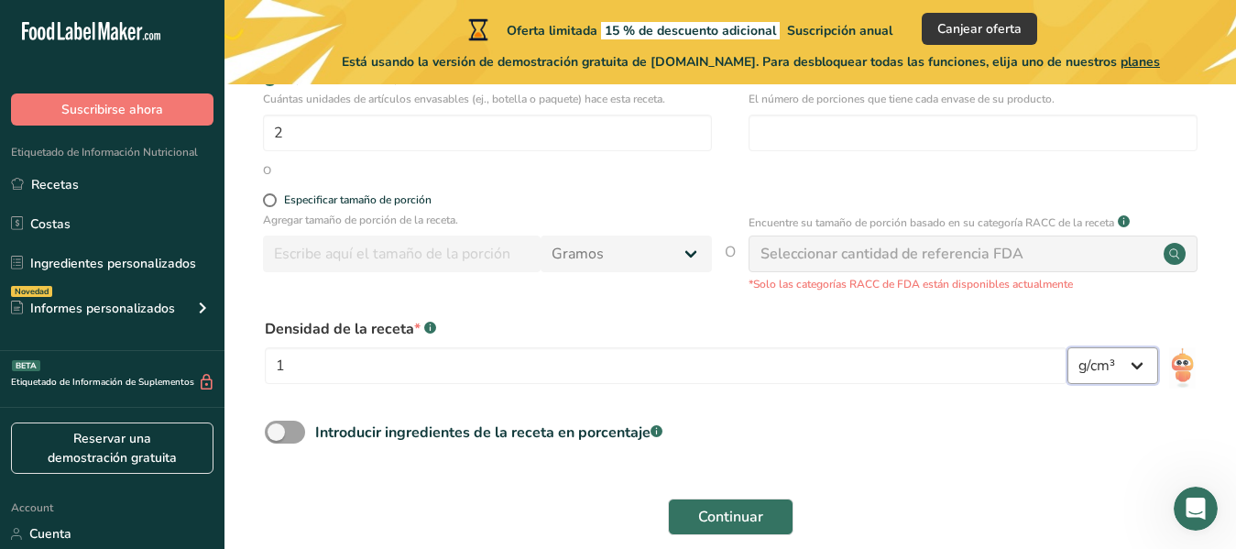
click at [1082, 378] on select "lb/pie³ g/cm³" at bounding box center [1112, 365] width 91 height 37
click at [1082, 356] on select "lb/pie³ g/cm³" at bounding box center [1112, 365] width 91 height 37
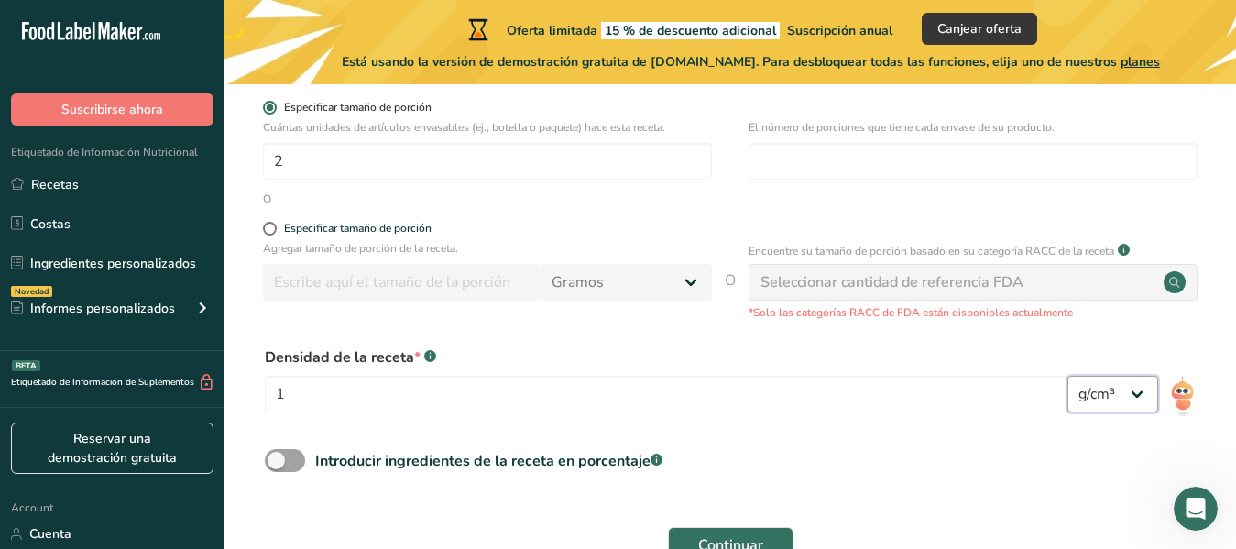
scroll to position [85, 0]
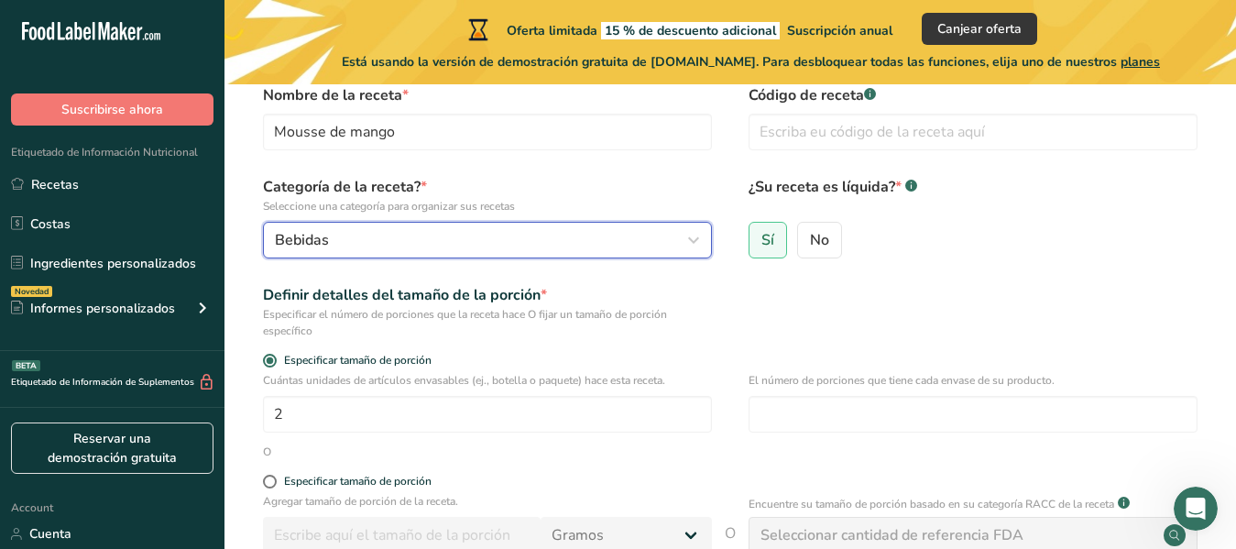
click at [524, 247] on div "Bebidas" at bounding box center [482, 240] width 414 height 22
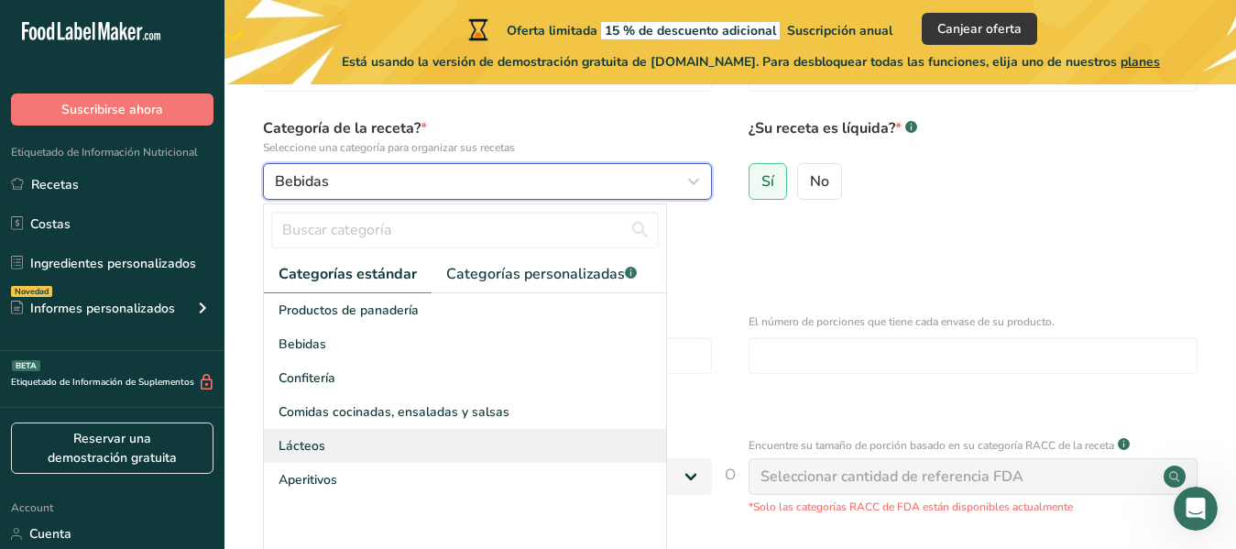
scroll to position [177, 0]
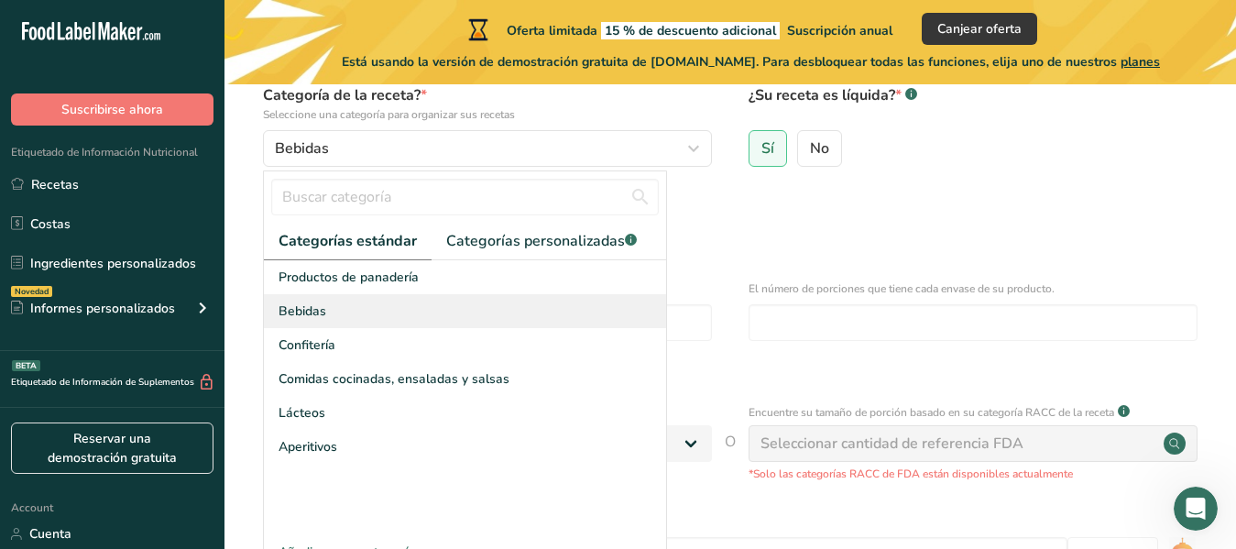
click at [377, 303] on div "Bebidas" at bounding box center [465, 311] width 402 height 34
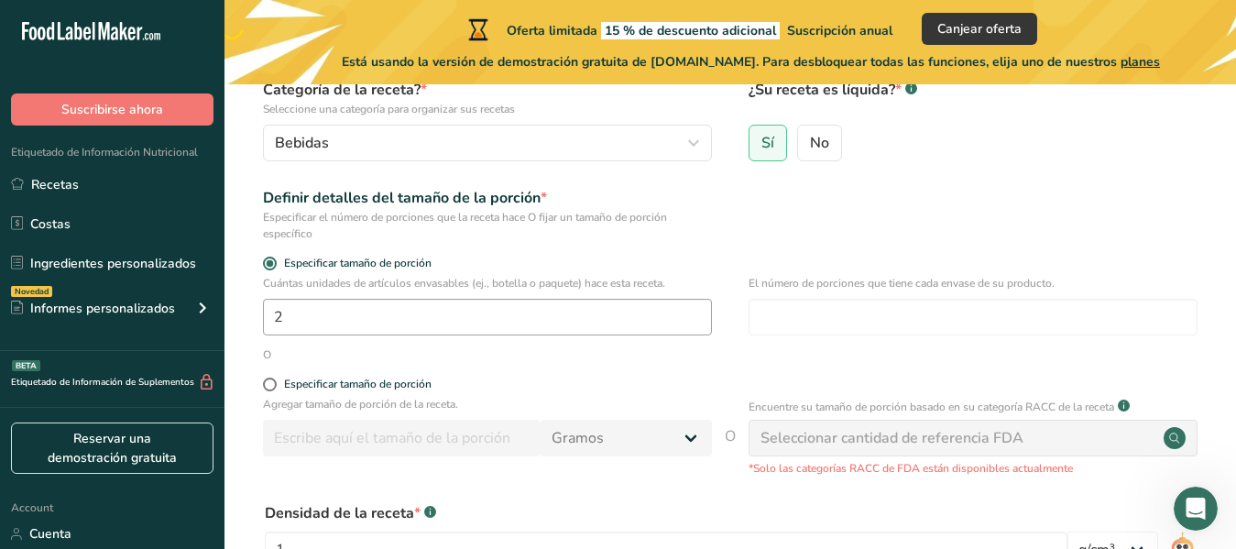
scroll to position [452, 0]
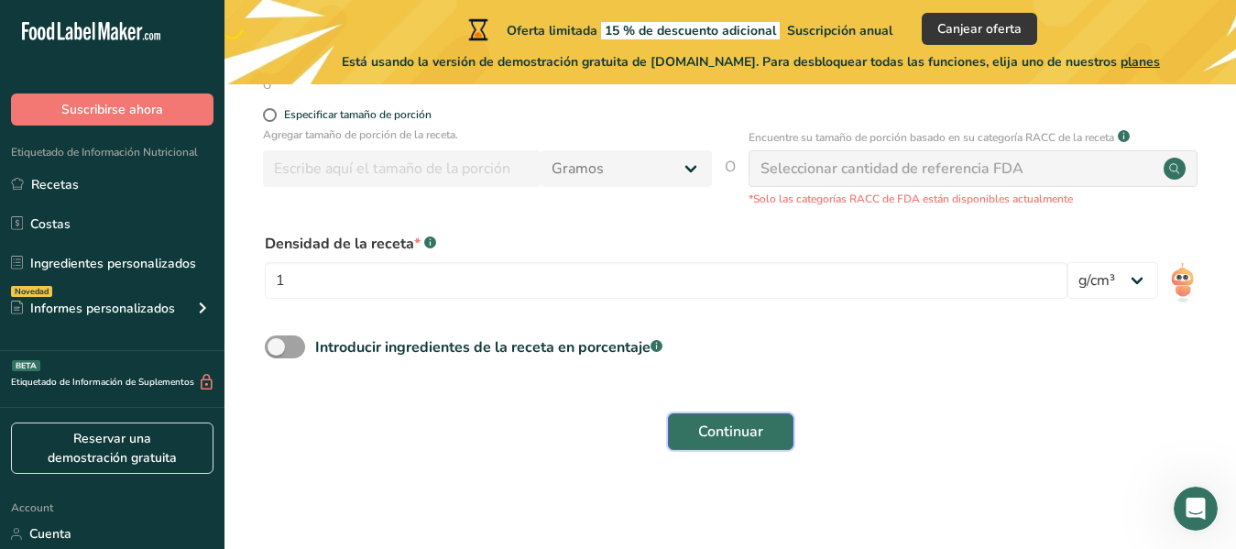
click at [690, 441] on button "Continuar" at bounding box center [731, 431] width 126 height 37
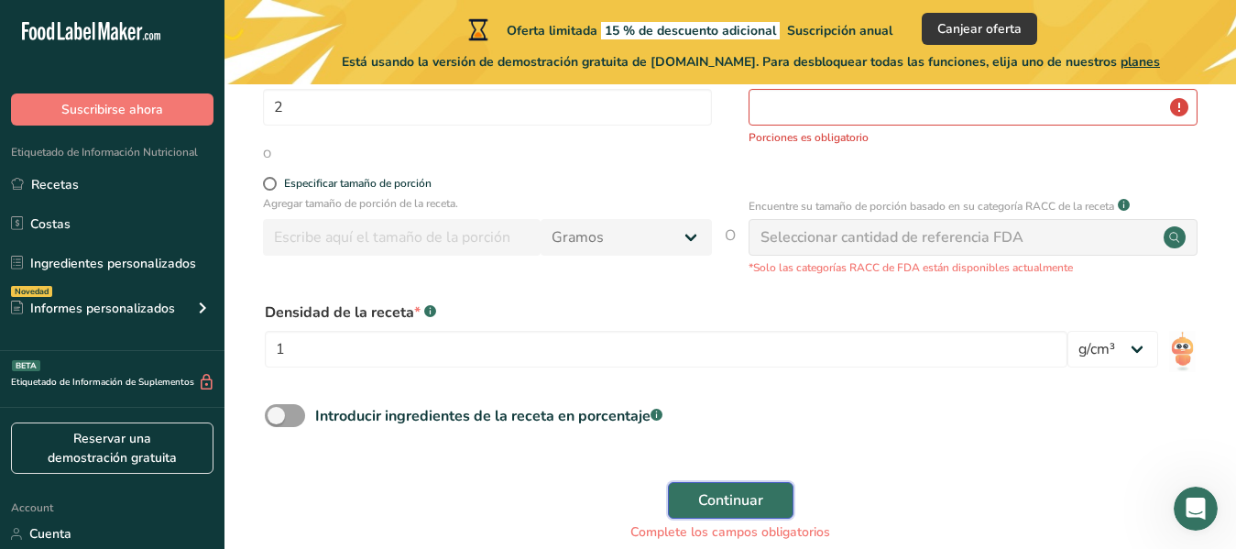
scroll to position [360, 0]
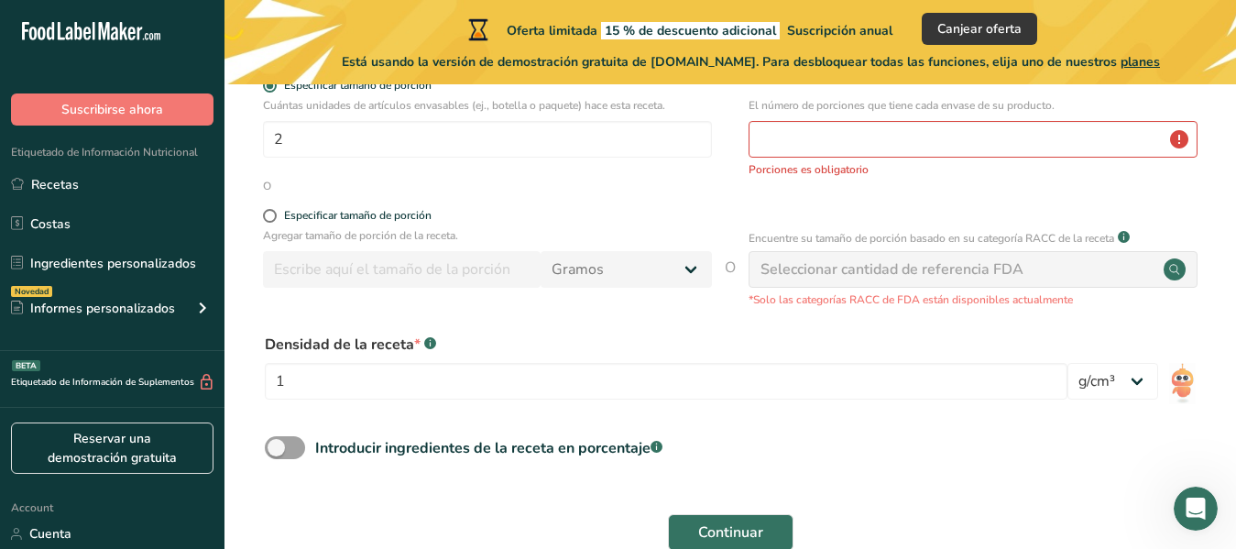
click at [1055, 264] on div "Seleccionar cantidad de referencia FDA" at bounding box center [973, 269] width 449 height 37
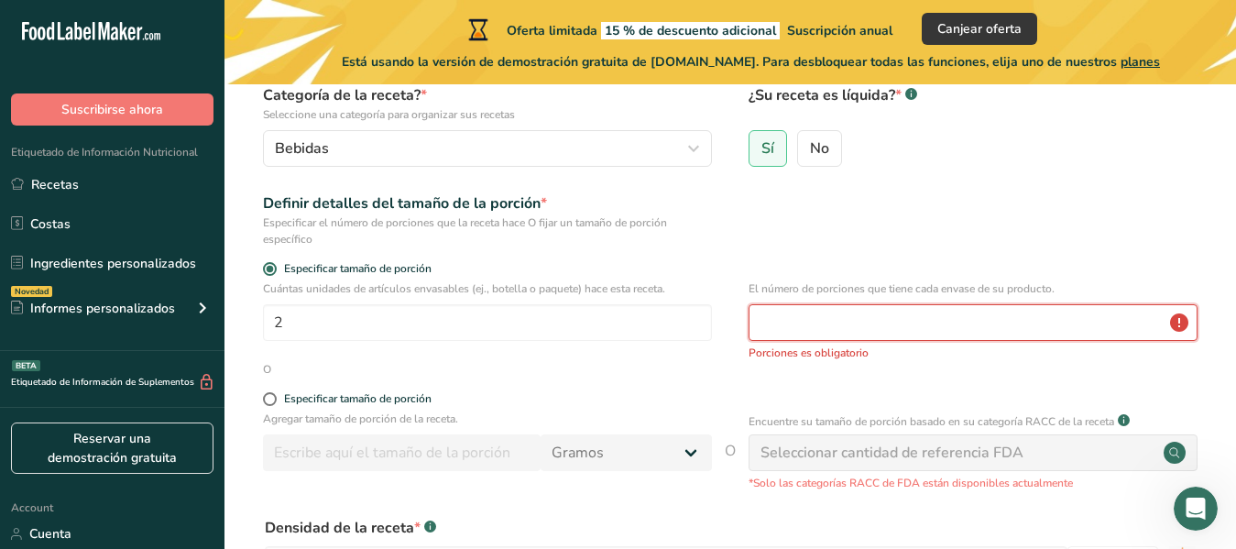
click at [843, 328] on input "number" at bounding box center [973, 322] width 449 height 37
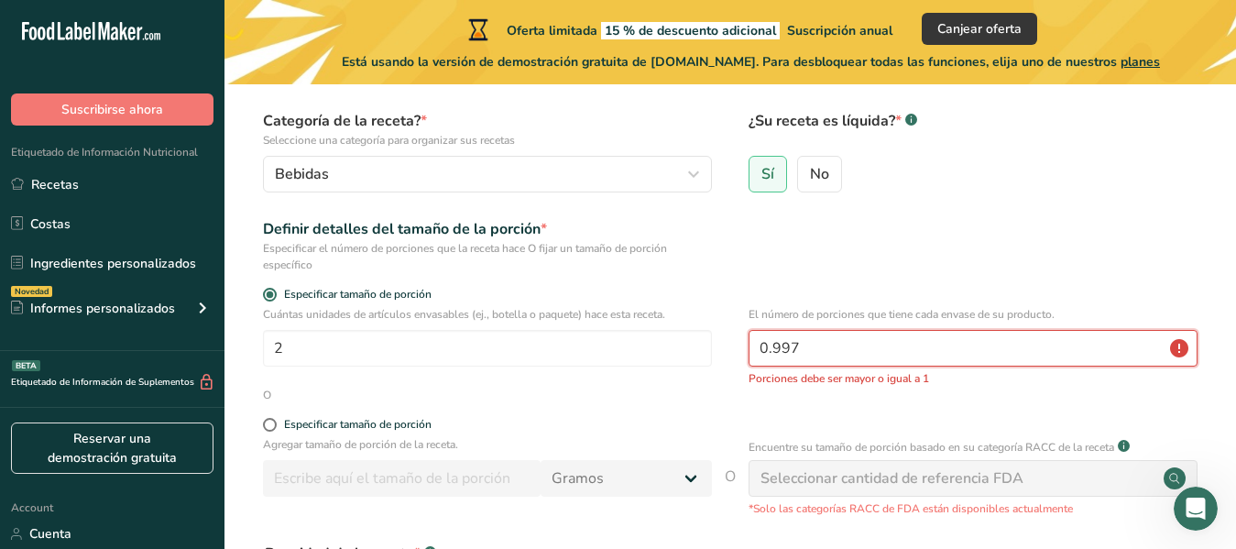
scroll to position [183, 0]
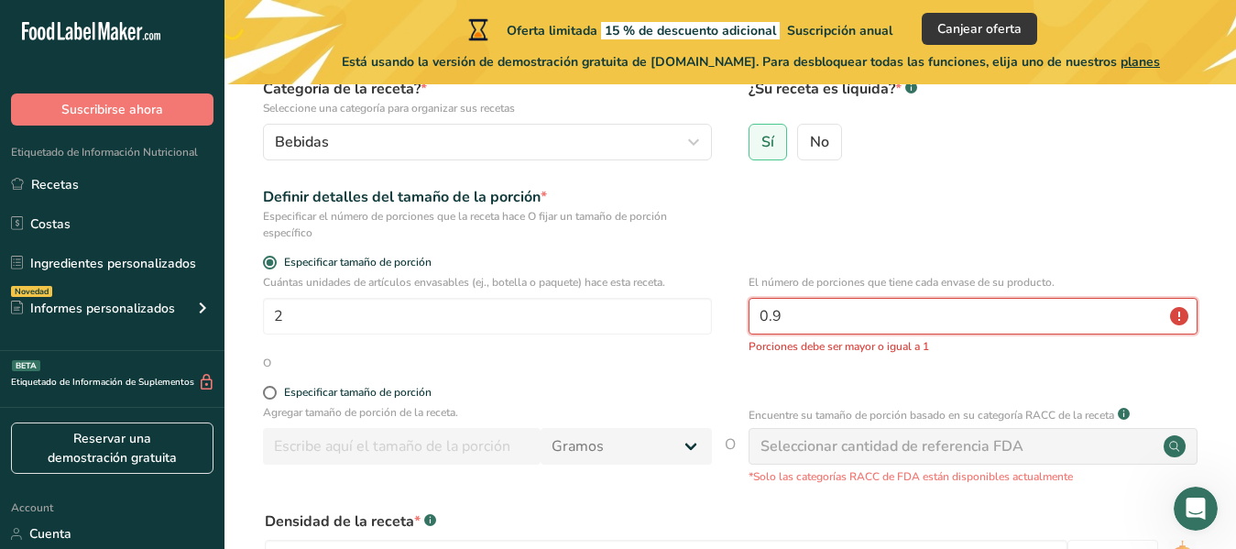
type input "0"
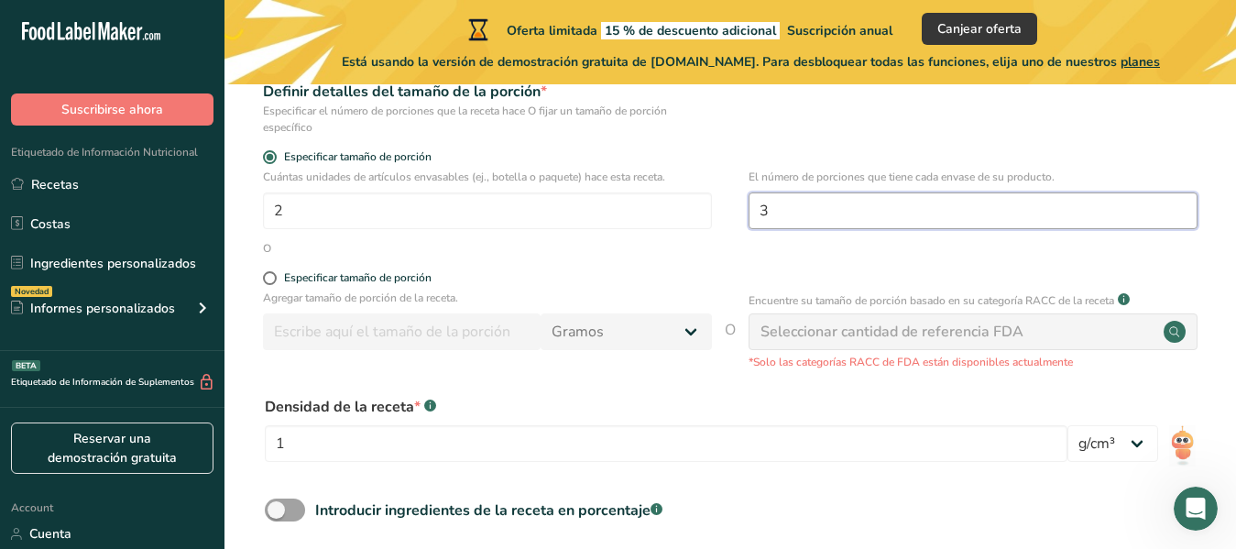
scroll to position [475, 0]
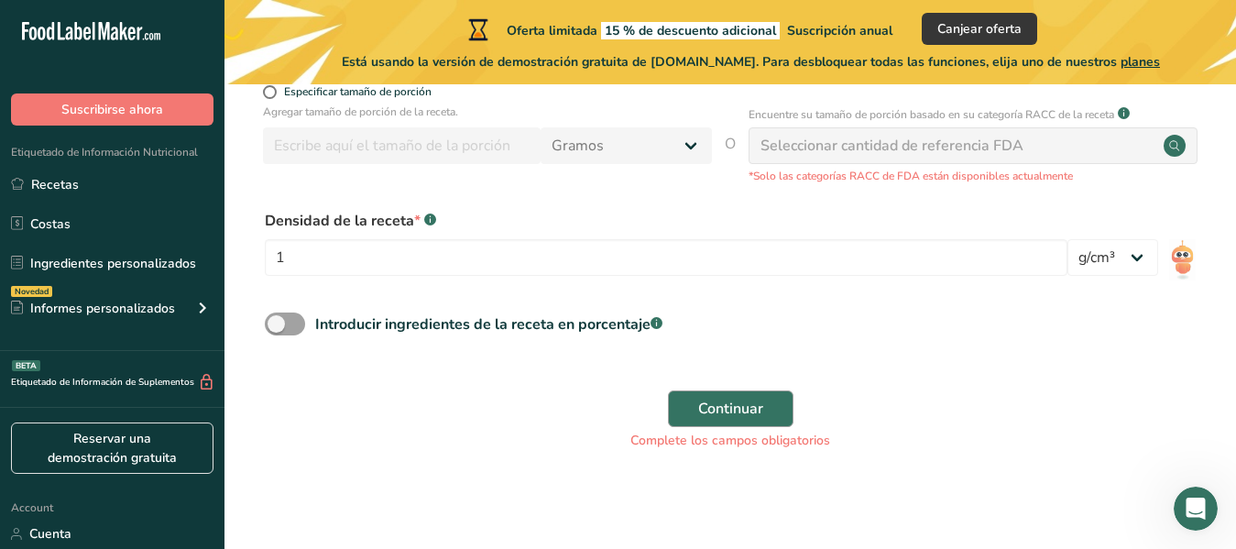
type input "3"
click at [716, 417] on span "Continuar" at bounding box center [730, 409] width 65 height 22
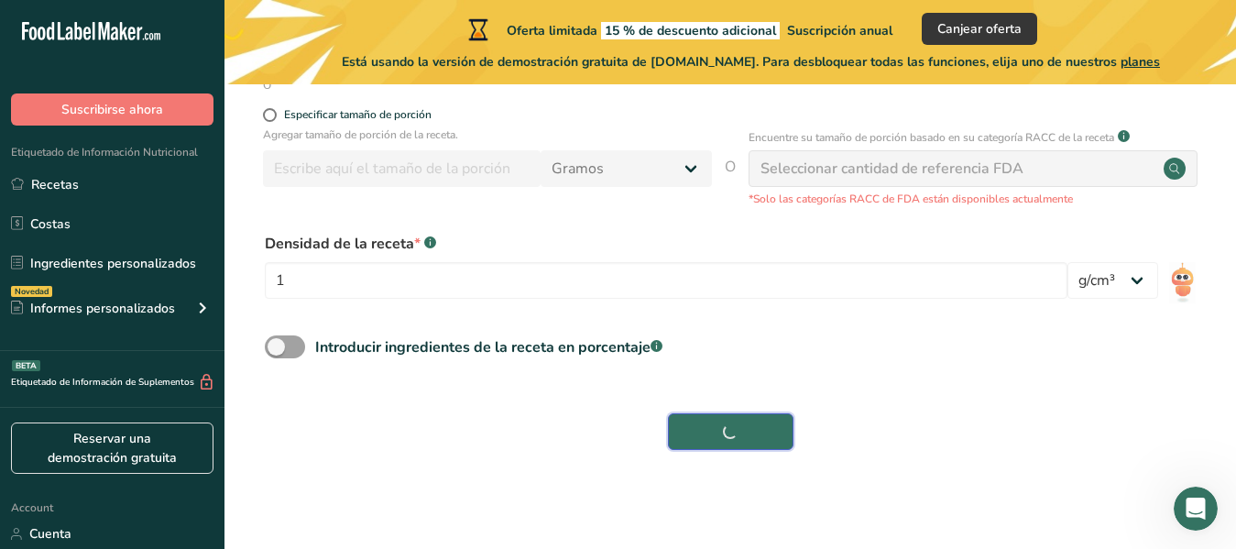
scroll to position [452, 0]
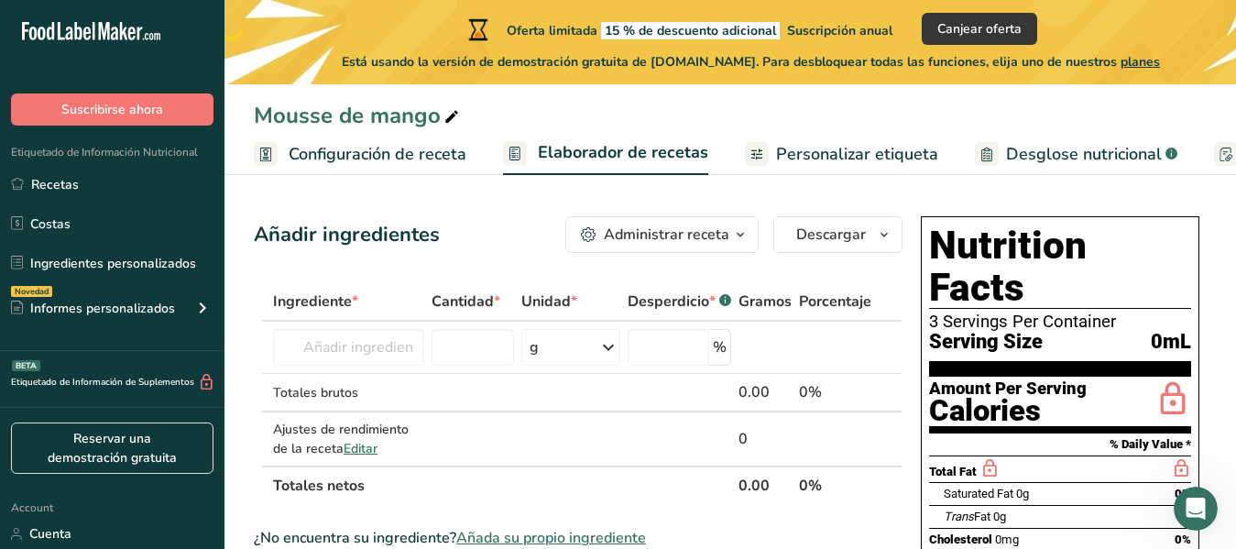
click at [325, 306] on span "Ingrediente *" at bounding box center [315, 301] width 85 height 22
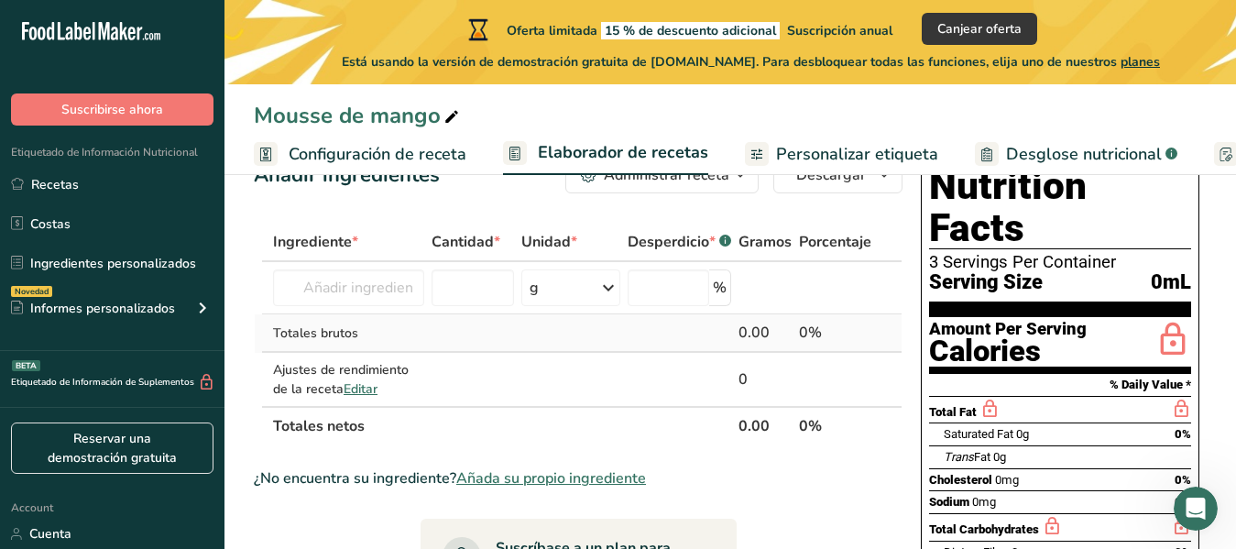
scroll to position [92, 0]
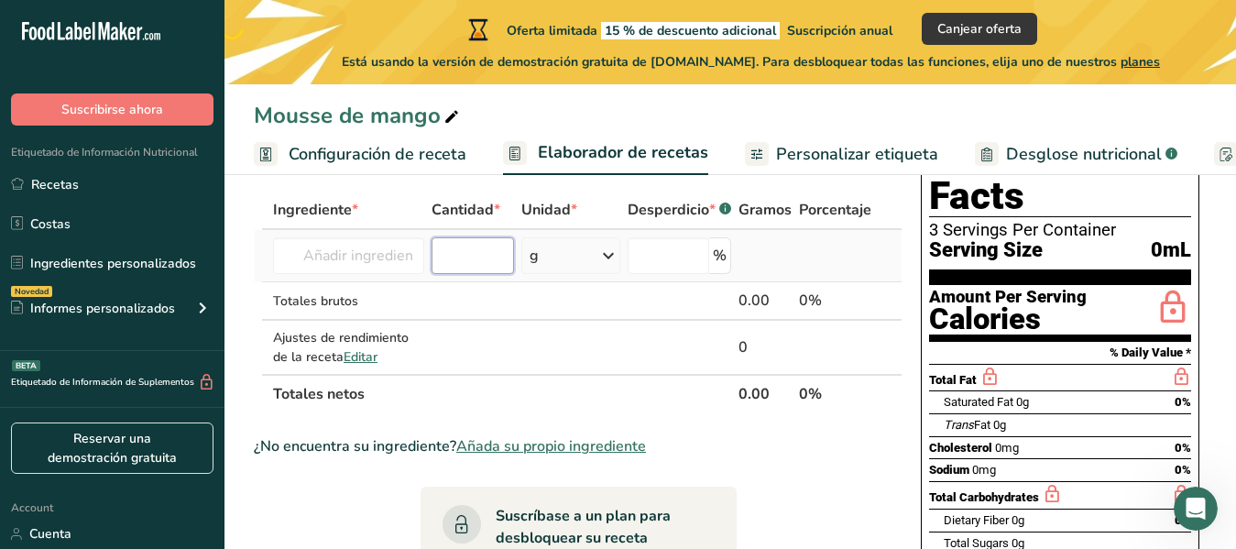
click at [486, 261] on input "number" at bounding box center [473, 255] width 82 height 37
click at [574, 268] on div "g" at bounding box center [570, 255] width 99 height 37
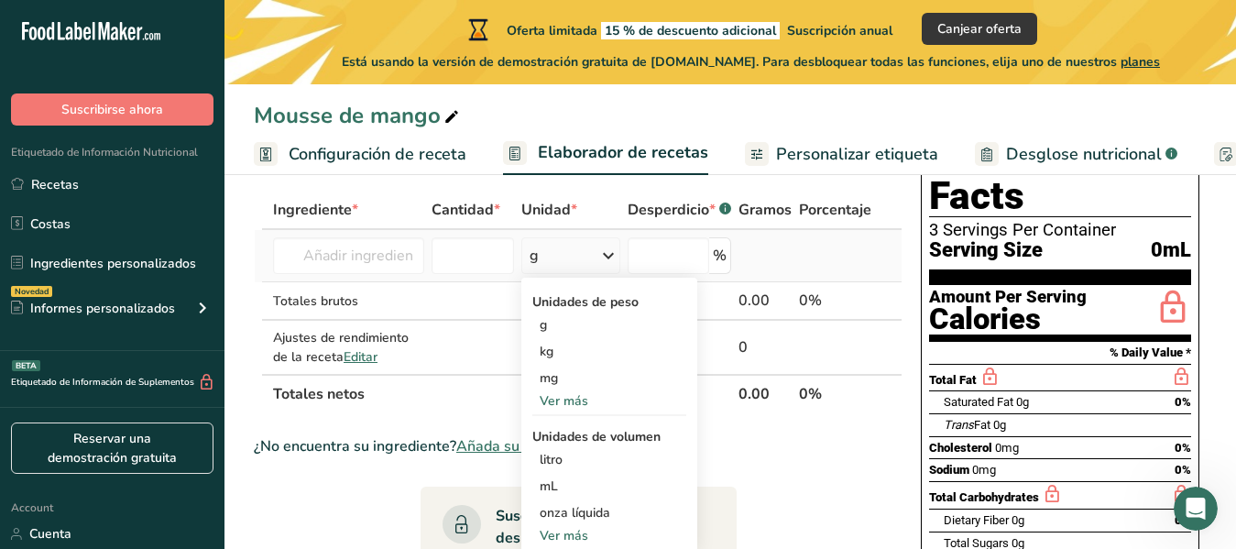
click at [574, 268] on div "g" at bounding box center [570, 255] width 99 height 37
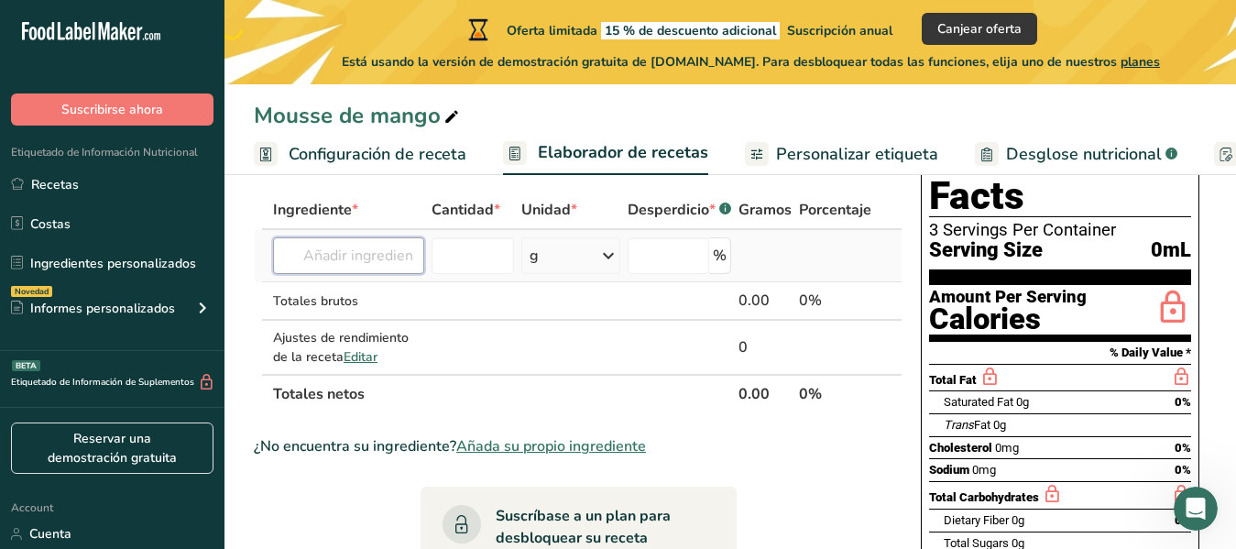
click at [348, 269] on input "text" at bounding box center [348, 255] width 151 height 37
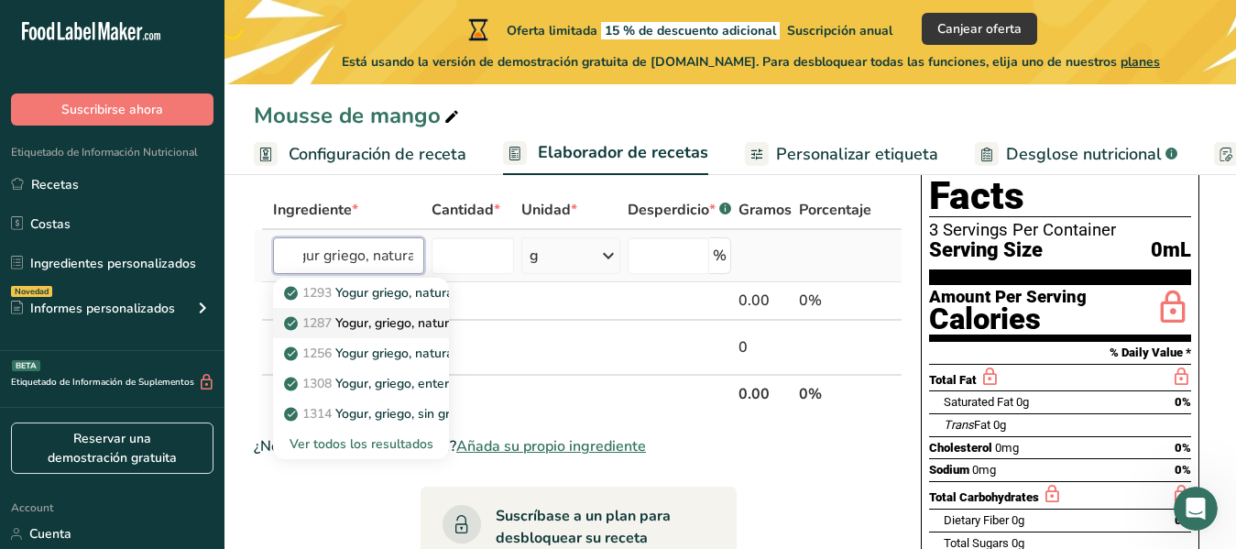
scroll to position [0, 26]
type input "yogur griego, natural"
click at [344, 299] on p "1293 Yogur griego, natural, con leche entera" at bounding box center [425, 292] width 275 height 19
type input "Yogurt, Greek, plain, whole milk"
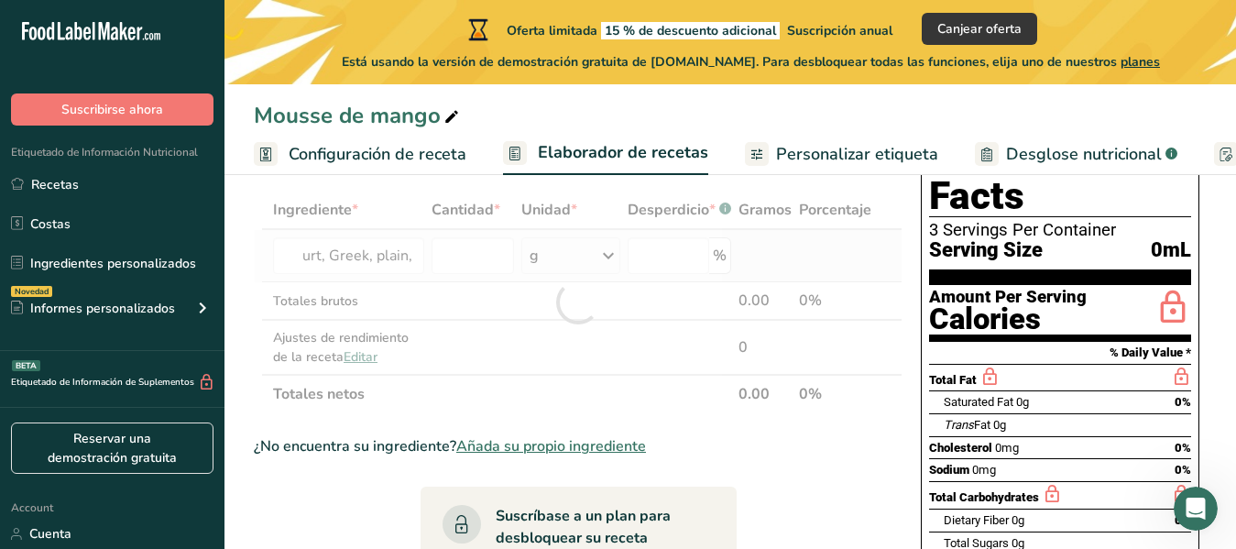
scroll to position [0, 0]
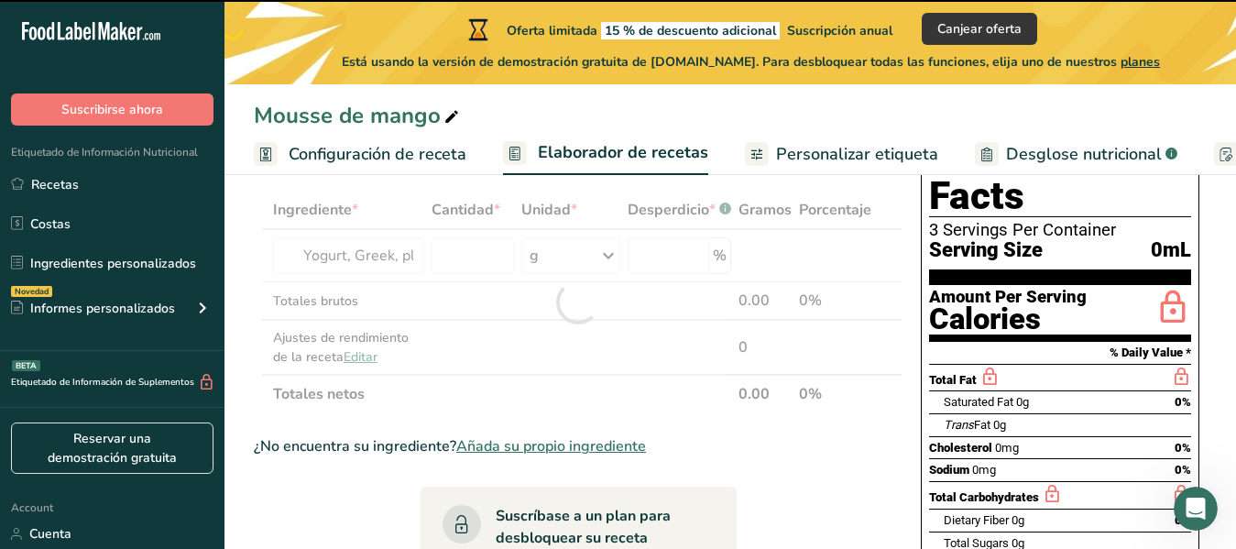
type input "0"
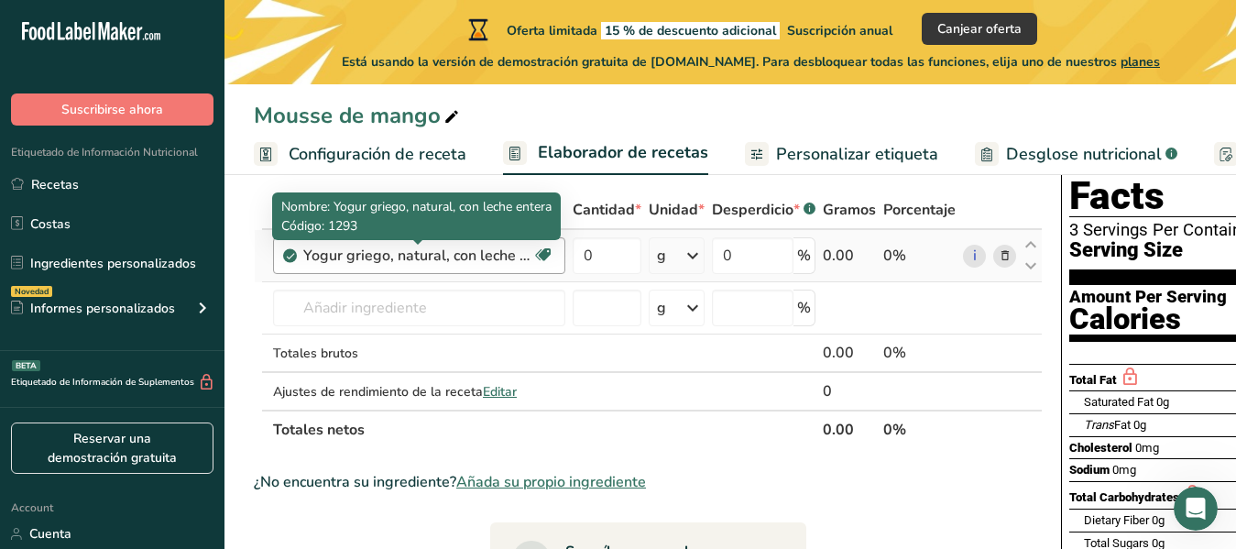
click at [528, 259] on div "Yogur griego, natural, con leche entera" at bounding box center [417, 256] width 229 height 22
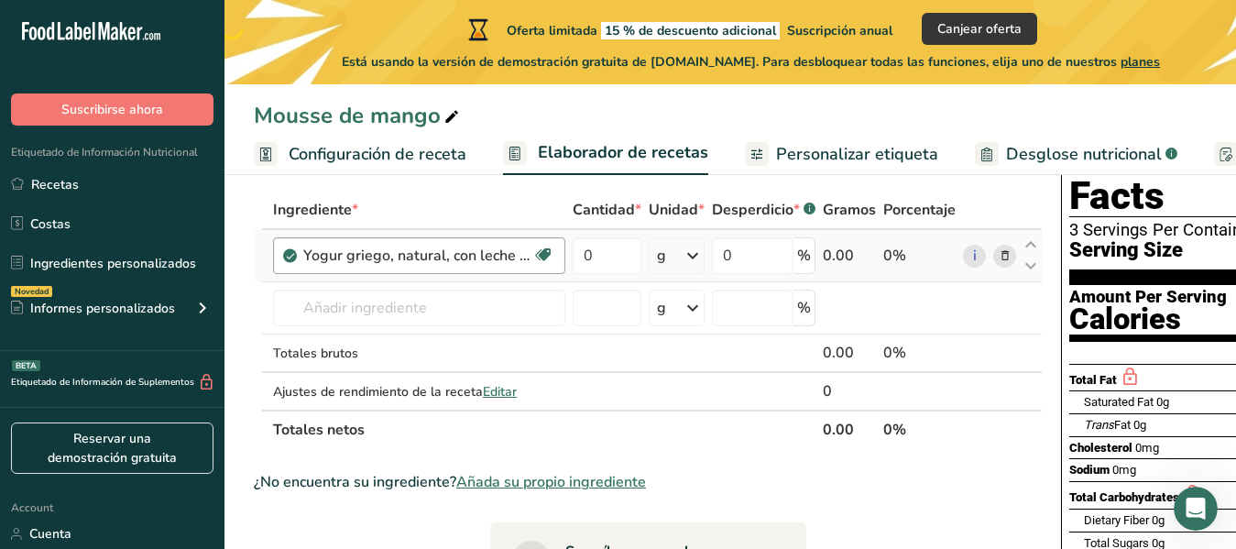
click at [519, 259] on div "Yogur griego, natural, con leche entera" at bounding box center [417, 256] width 229 height 22
drag, startPoint x: 980, startPoint y: 392, endPoint x: 932, endPoint y: 402, distance: 49.6
click at [932, 402] on tr "Ajustes de rendimiento de la receta Editar 0" at bounding box center [648, 391] width 787 height 37
click at [592, 258] on input "0" at bounding box center [607, 255] width 69 height 37
type input "125"
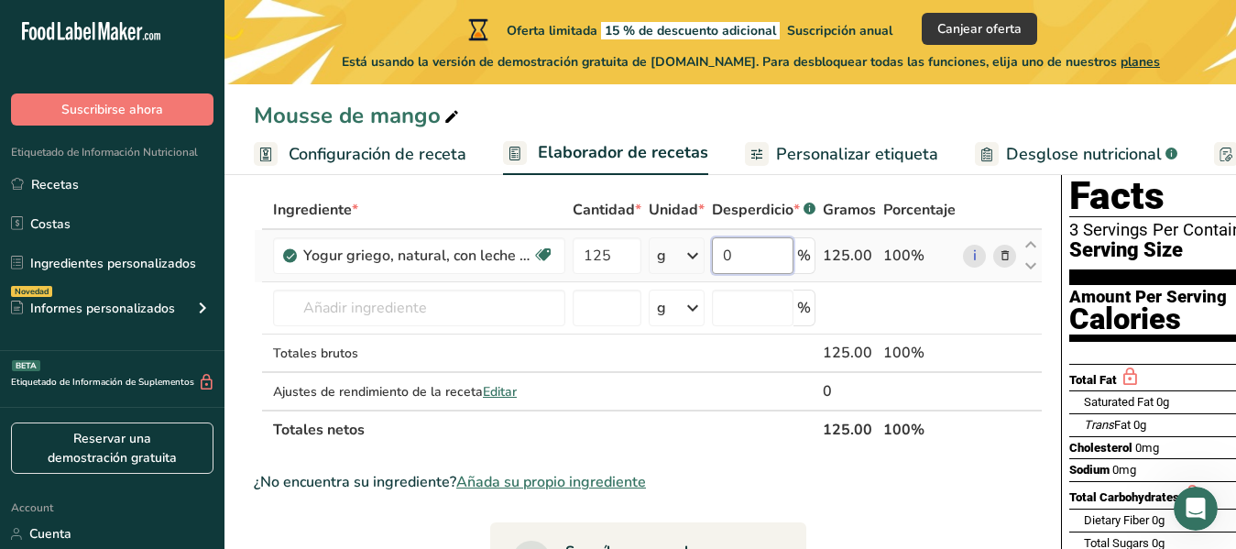
click at [743, 268] on div "Ingrediente * Cantidad * Unidad * Desperdicio * .a-a{fill:#347362;}.b-a{fill:#f…" at bounding box center [648, 320] width 789 height 258
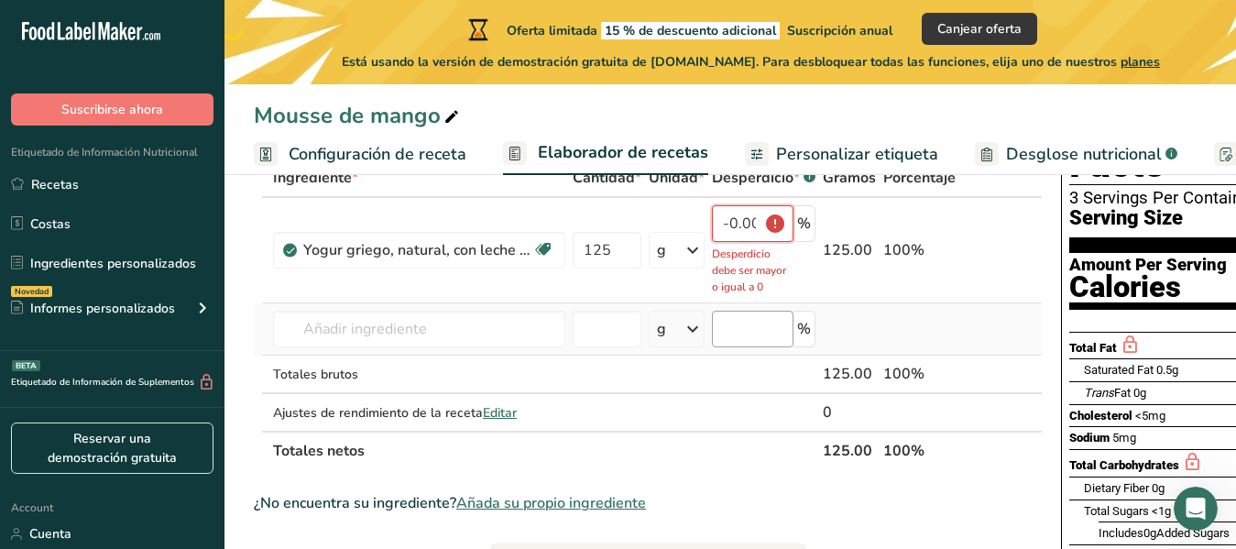
scroll to position [92, 0]
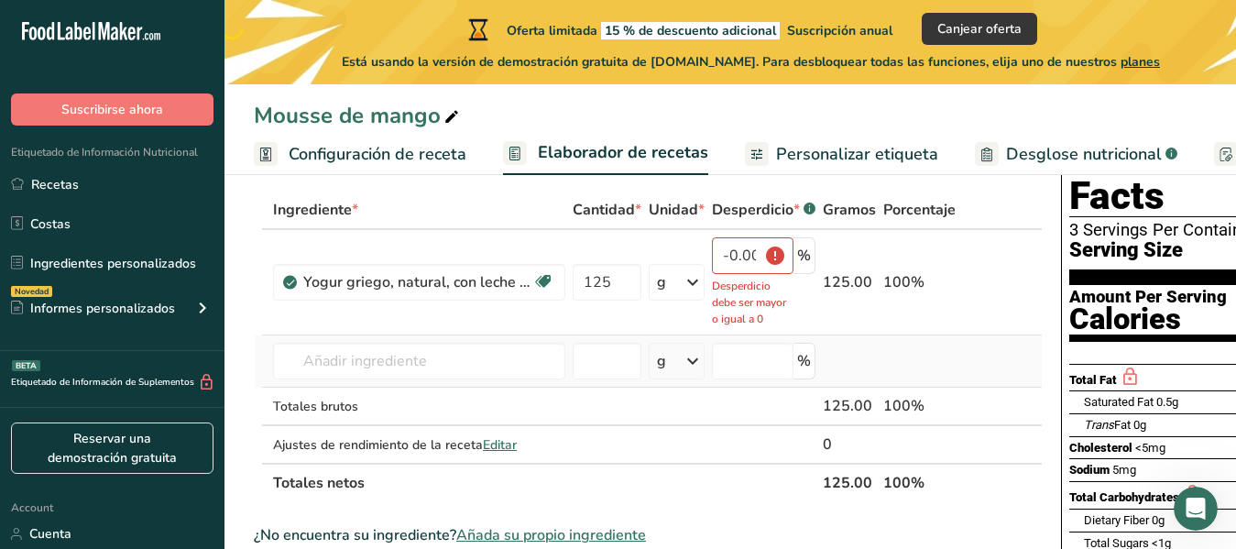
click at [848, 353] on td at bounding box center [849, 361] width 60 height 52
click at [755, 260] on input "-0.000002" at bounding box center [753, 255] width 82 height 37
click at [742, 259] on input "-0.000002" at bounding box center [753, 255] width 82 height 37
drag, startPoint x: 719, startPoint y: 253, endPoint x: 776, endPoint y: 262, distance: 57.5
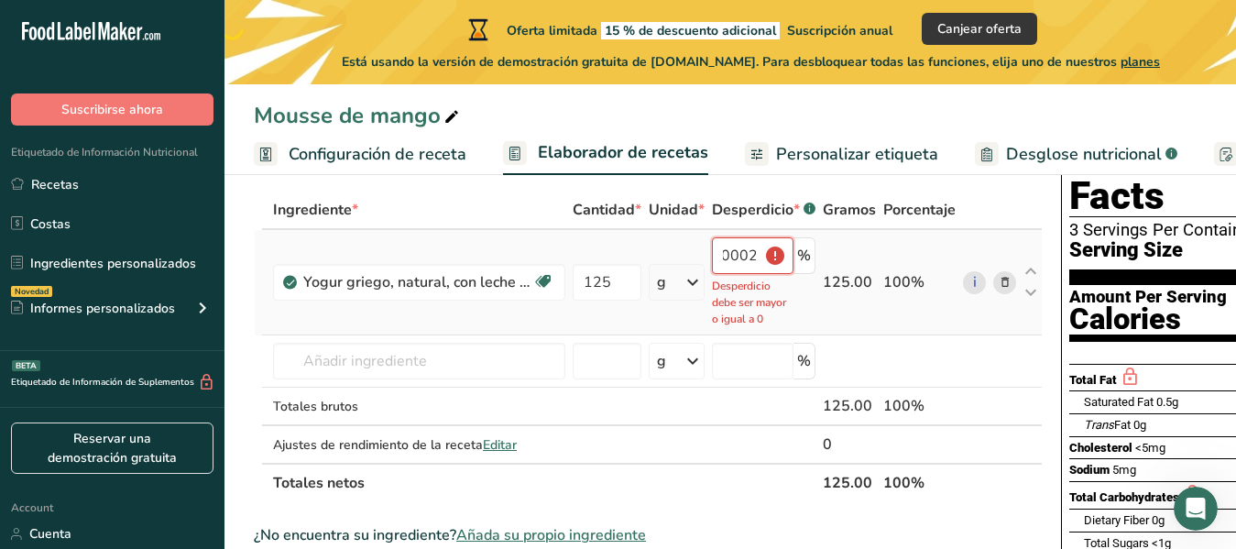
click at [776, 262] on input "-0.000002" at bounding box center [753, 255] width 82 height 37
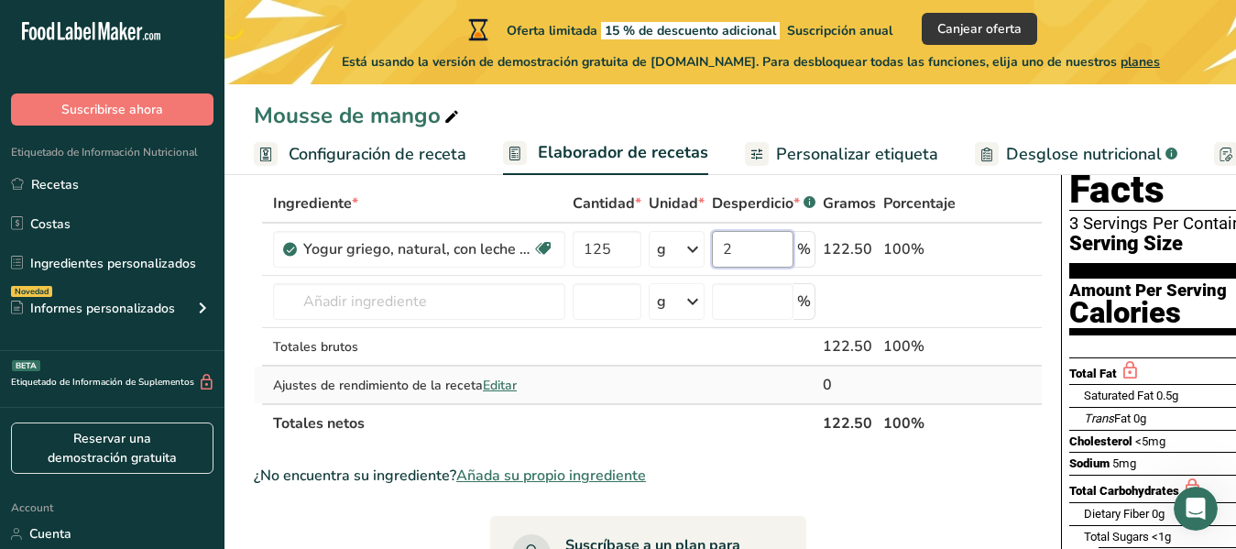
scroll to position [92, 0]
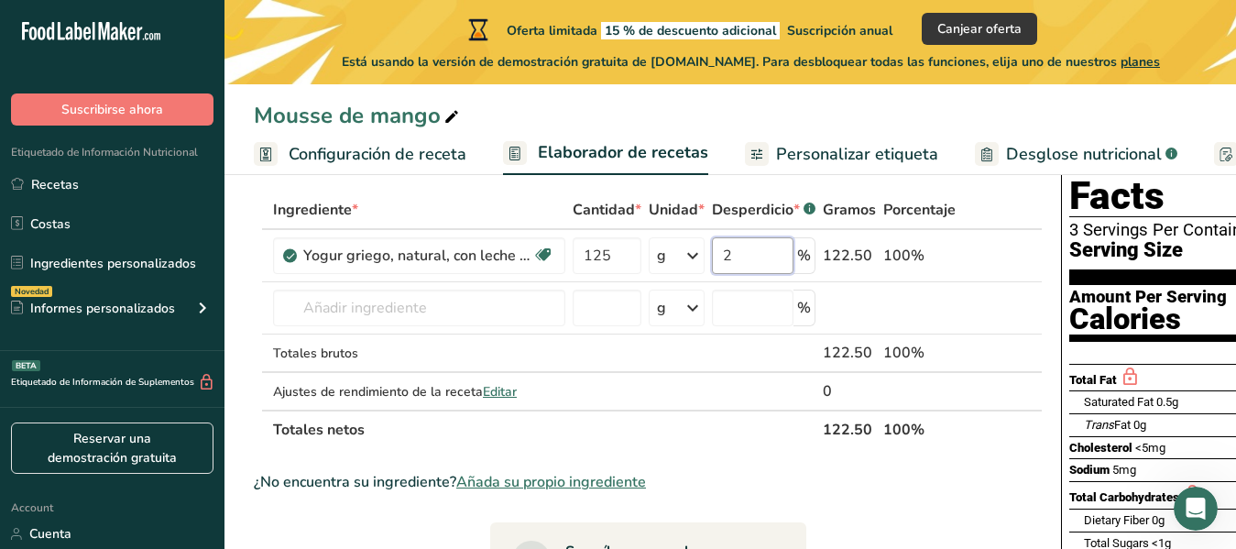
type input "2"
click at [867, 485] on div "¿No encuentra su ingrediente? Añada su propio ingrediente" at bounding box center [648, 482] width 789 height 22
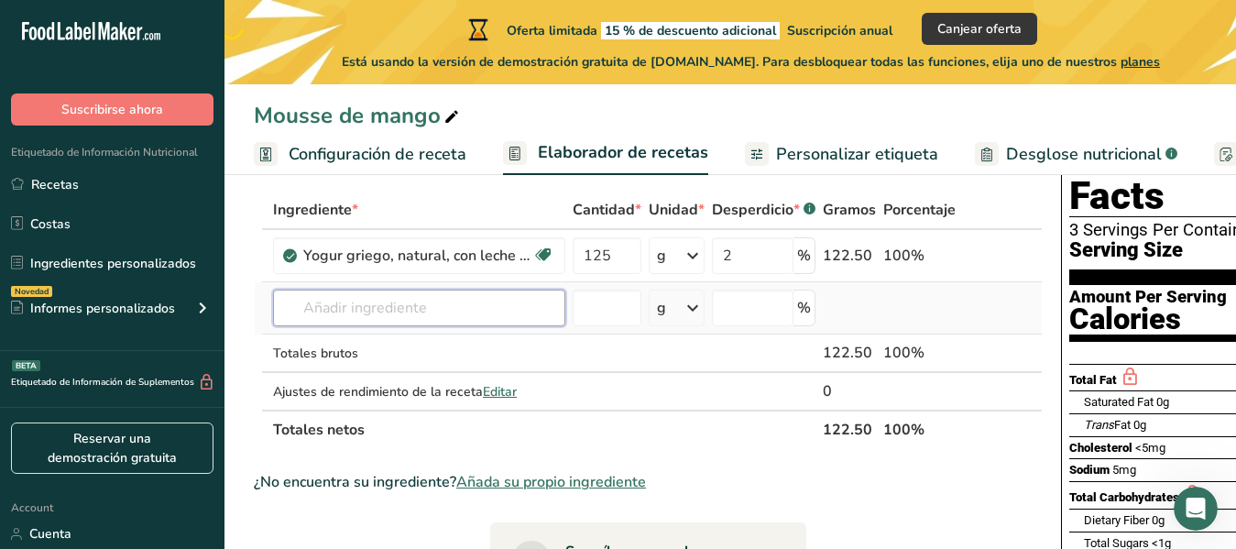
click at [340, 313] on input "text" at bounding box center [419, 308] width 292 height 37
type input "a"
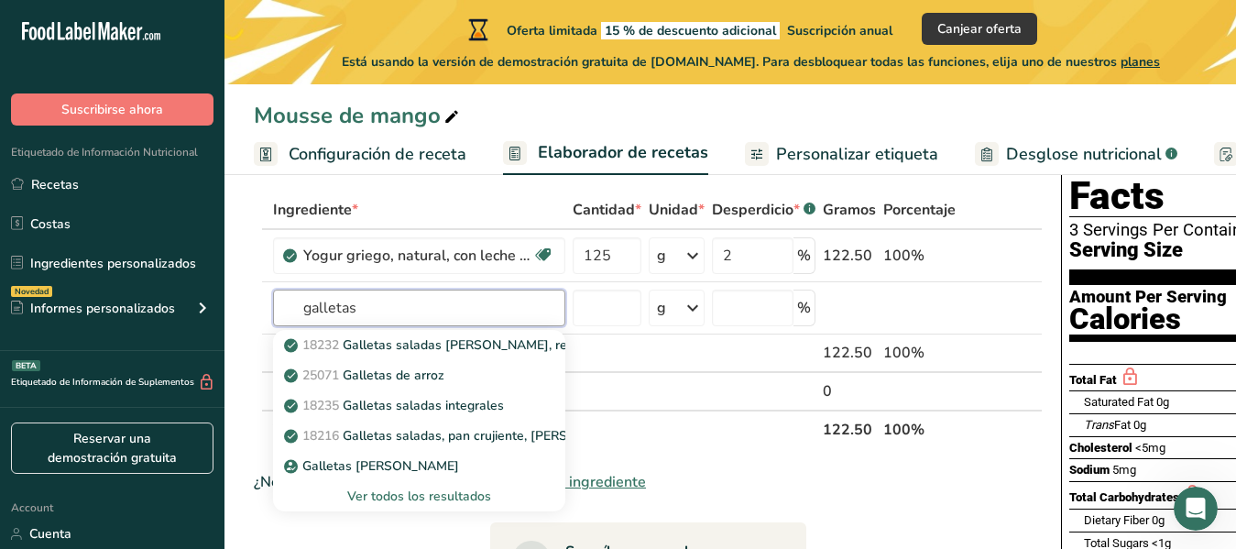
type input "galletas"
click at [678, 436] on th "Totales netos" at bounding box center [544, 429] width 550 height 38
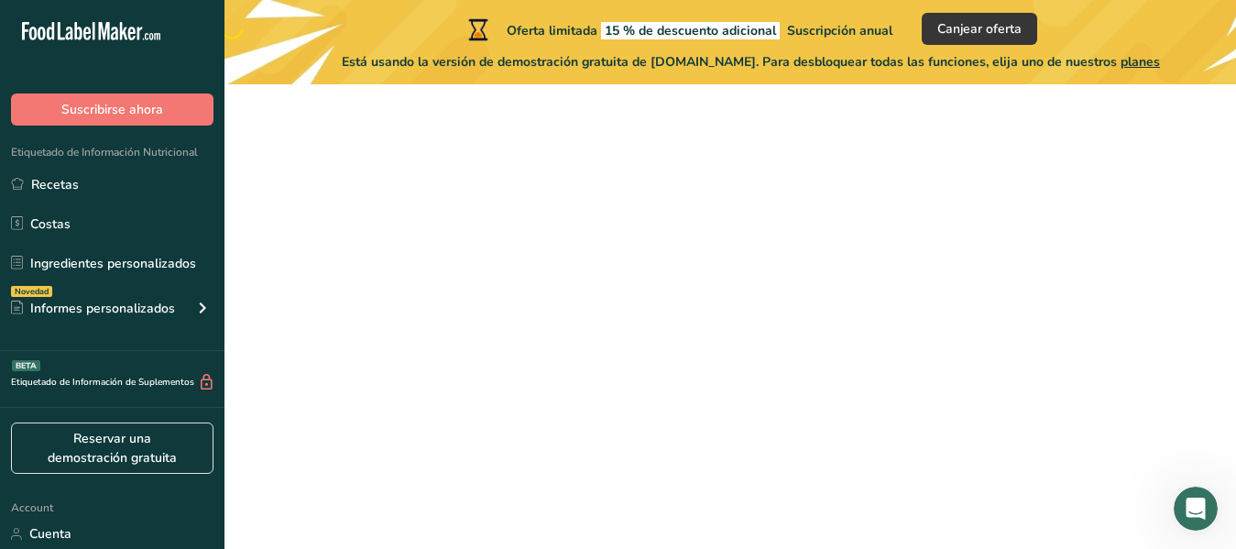
scroll to position [338, 0]
